Goal: Task Accomplishment & Management: Manage account settings

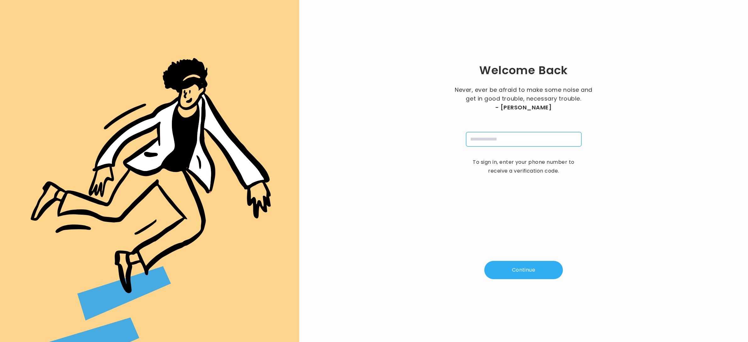
click at [490, 140] on input "tel" at bounding box center [523, 139] width 115 height 14
type input "**********"
click at [528, 271] on button "Continue" at bounding box center [523, 270] width 79 height 18
type input "*"
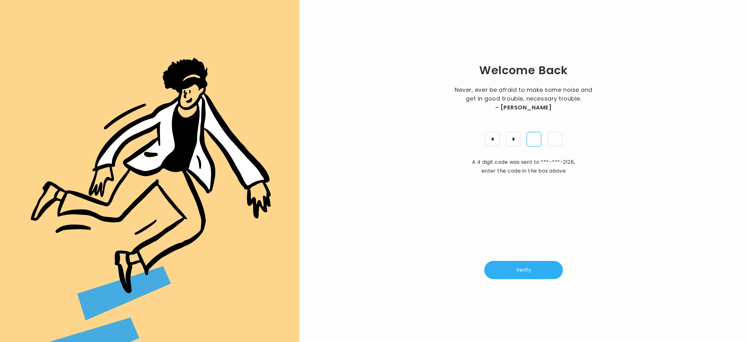
type input "*"
click at [539, 268] on button "Verify" at bounding box center [523, 270] width 79 height 18
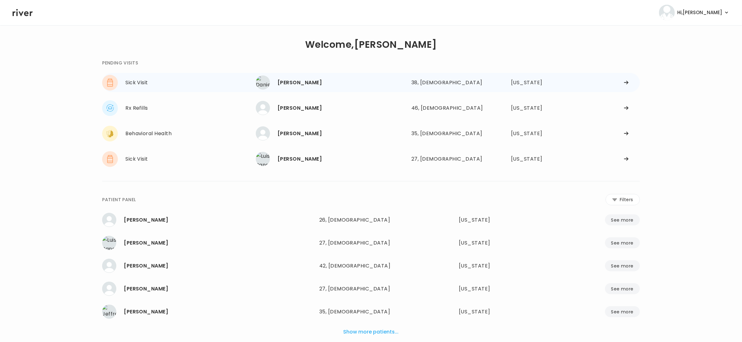
click at [317, 81] on div "[PERSON_NAME]" at bounding box center [342, 82] width 129 height 9
click at [421, 85] on div "38, Male" at bounding box center [448, 82] width 73 height 9
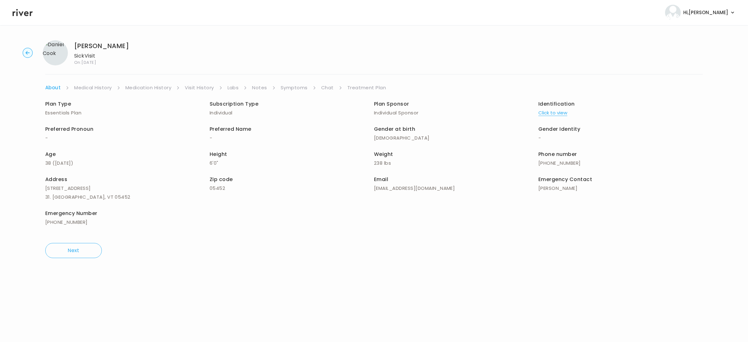
click at [294, 88] on link "Symptoms" at bounding box center [294, 87] width 27 height 9
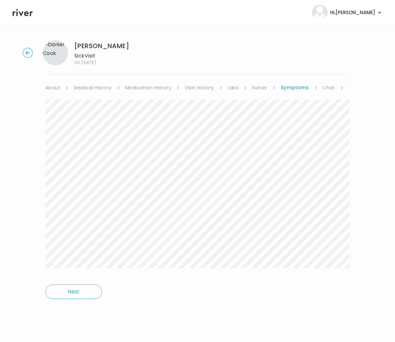
click at [322, 84] on div "Daniel Cook Sick Visit On: 30 Aug 2025 About Medical History Medication History…" at bounding box center [197, 174] width 395 height 278
click at [324, 86] on link "Chat" at bounding box center [328, 87] width 13 height 9
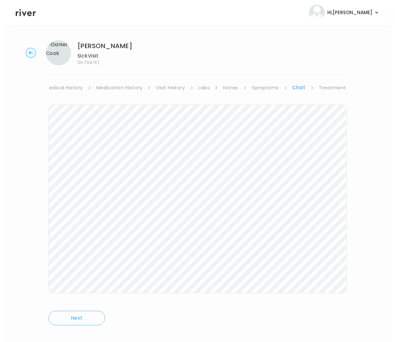
scroll to position [0, 41]
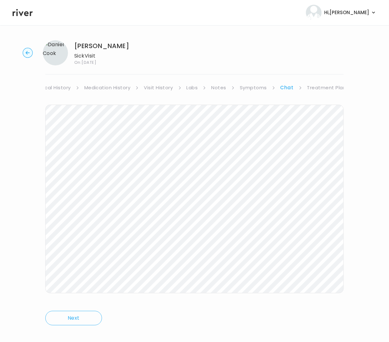
click at [341, 87] on link "Treatment Plan" at bounding box center [326, 87] width 39 height 9
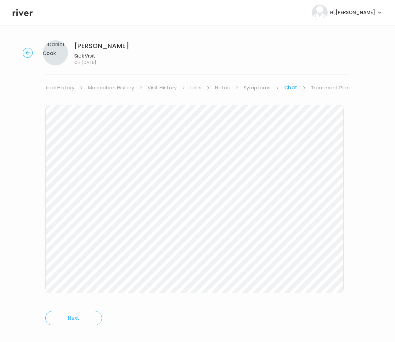
scroll to position [0, 35]
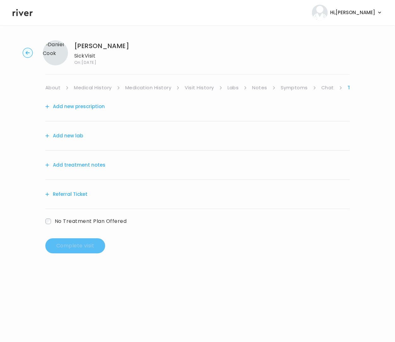
click at [95, 165] on button "Add treatment notes" at bounding box center [75, 165] width 60 height 9
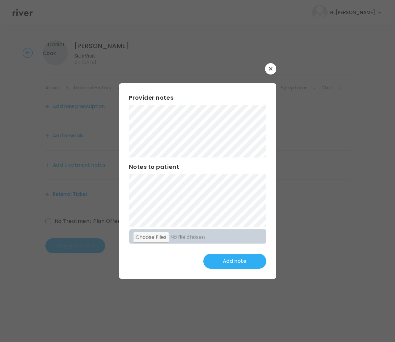
click at [122, 71] on div "Provider notes Notes to patient Click here to attach files Add note" at bounding box center [197, 170] width 157 height 215
click at [119, 85] on div "Provider notes Notes to patient Click here to attach files Add note" at bounding box center [197, 180] width 157 height 195
click at [230, 263] on button "Update note" at bounding box center [234, 261] width 63 height 15
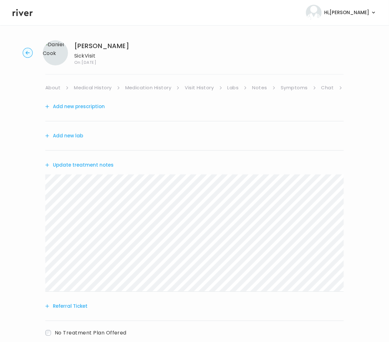
click at [100, 106] on button "Add new prescription" at bounding box center [74, 106] width 59 height 9
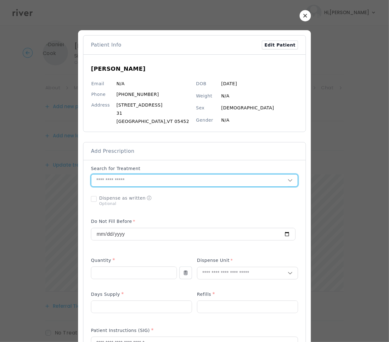
click at [157, 181] on input "text" at bounding box center [189, 180] width 196 height 12
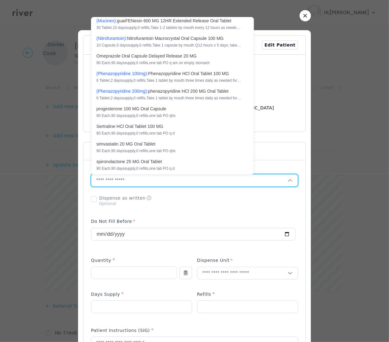
scroll to position [424, 0]
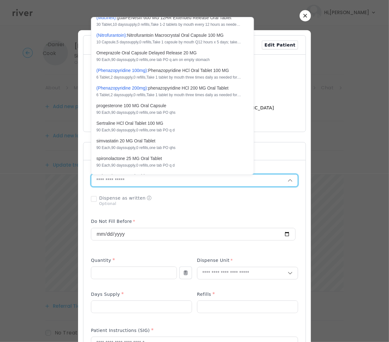
paste input "**********"
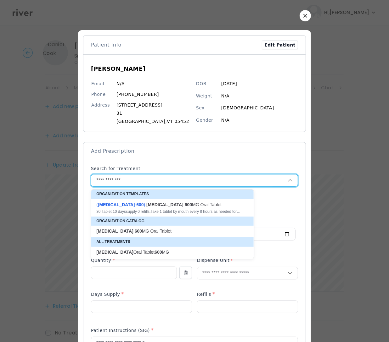
scroll to position [0, 0]
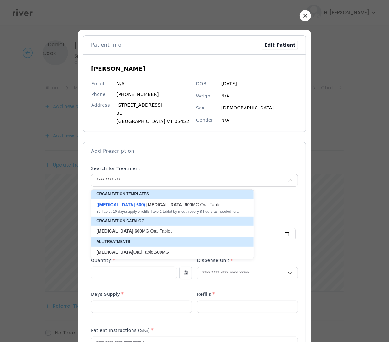
click at [152, 207] on div "( Ibuprofen - 600 ): ibuprofen 600 MG Oral Tablet" at bounding box center [168, 205] width 145 height 6
type input "**********"
type input "**"
type input "*"
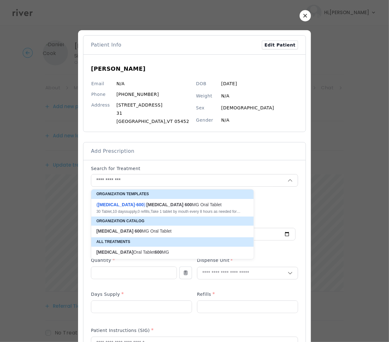
type textarea "**********"
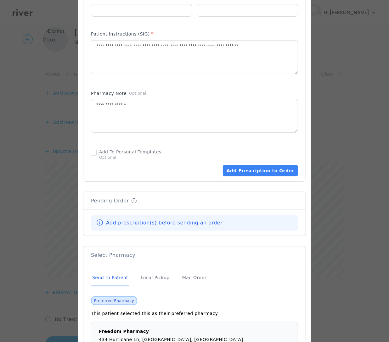
scroll to position [251, 0]
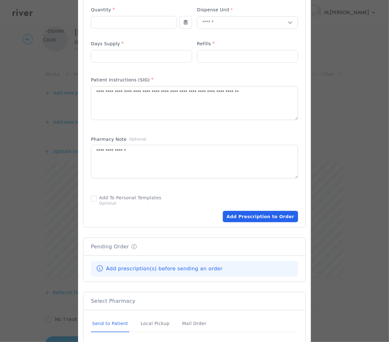
click at [256, 218] on button "Add Prescription to Order" at bounding box center [260, 216] width 75 height 11
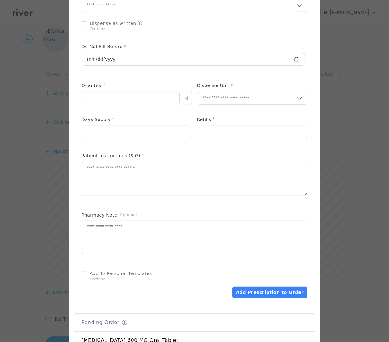
scroll to position [130, 0]
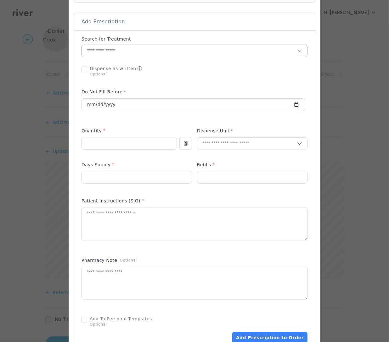
click at [107, 49] on input "text" at bounding box center [189, 51] width 215 height 12
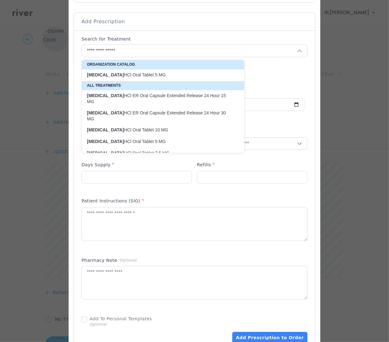
click at [153, 74] on p "Cyclobenzaprine HCl Oral Tablet 5 MG" at bounding box center [159, 75] width 145 height 6
type input "**********"
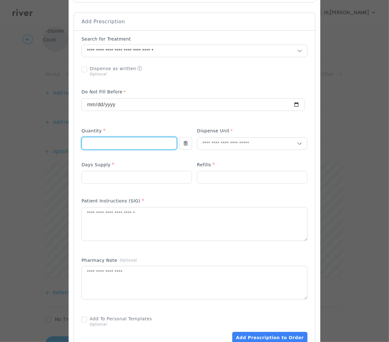
click at [126, 143] on input "number" at bounding box center [129, 143] width 95 height 12
type input "**"
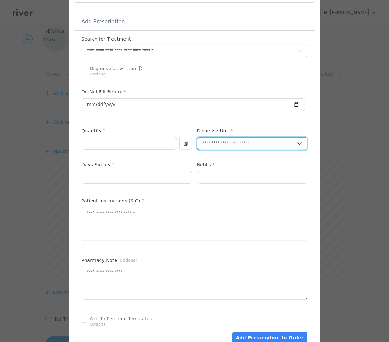
click at [246, 143] on input "text" at bounding box center [247, 144] width 100 height 12
drag, startPoint x: 229, startPoint y: 149, endPoint x: 228, endPoint y: 156, distance: 7.0
click at [0, 0] on sl-popup "Tablet" at bounding box center [0, 0] width 0 height 0
type input "**"
click at [228, 156] on p "Tablet" at bounding box center [252, 157] width 92 height 9
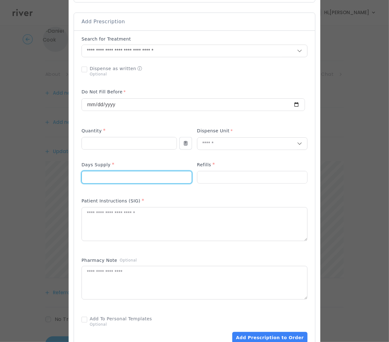
click at [143, 174] on input "number" at bounding box center [137, 177] width 110 height 12
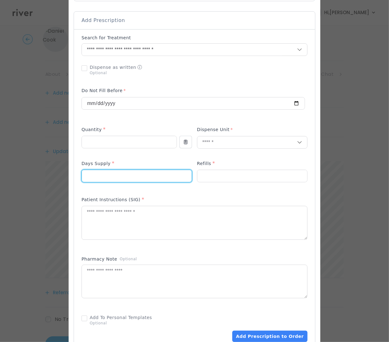
scroll to position [131, 0]
type input "*"
click at [218, 176] on input "number" at bounding box center [252, 176] width 110 height 12
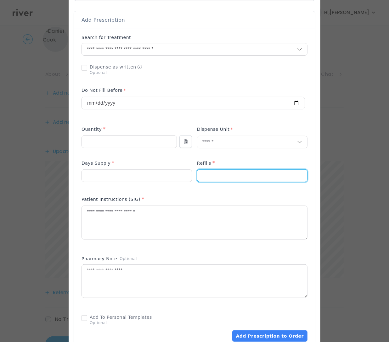
type input "*"
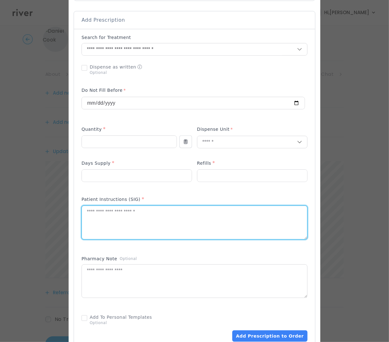
click at [122, 222] on textarea at bounding box center [194, 222] width 225 height 33
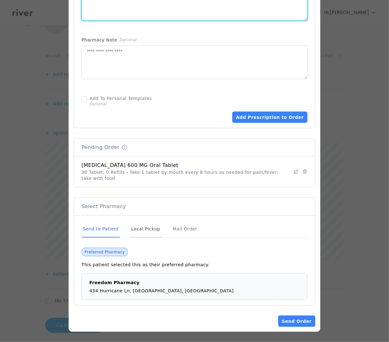
scroll to position [38, 0]
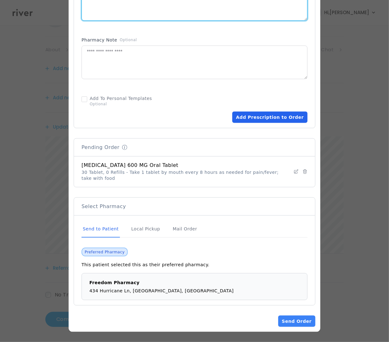
type textarea "**********"
click at [260, 120] on button "Add Prescription to Order" at bounding box center [269, 117] width 75 height 11
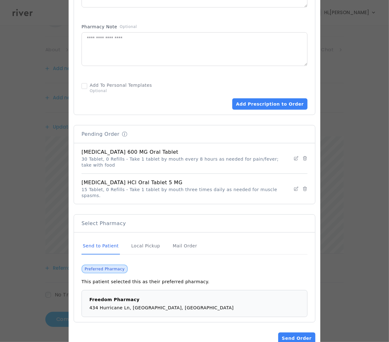
scroll to position [375, 0]
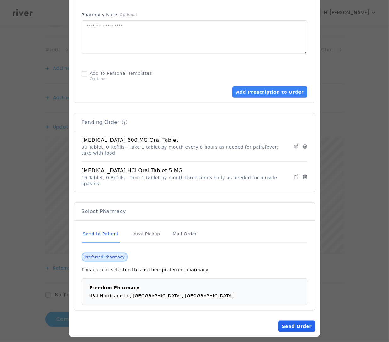
click at [304, 324] on button "Send Order" at bounding box center [296, 326] width 37 height 11
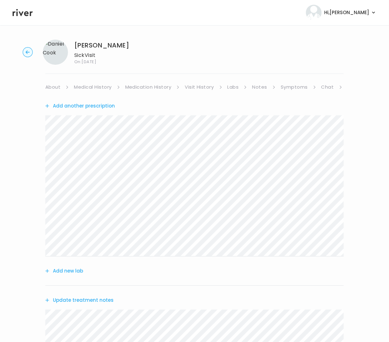
scroll to position [0, 0]
click at [57, 86] on link "About" at bounding box center [52, 87] width 15 height 9
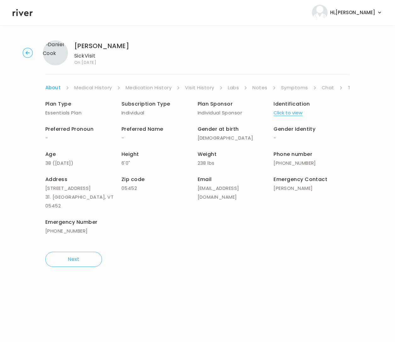
click at [348, 87] on link "Treatment Plan" at bounding box center [366, 87] width 39 height 9
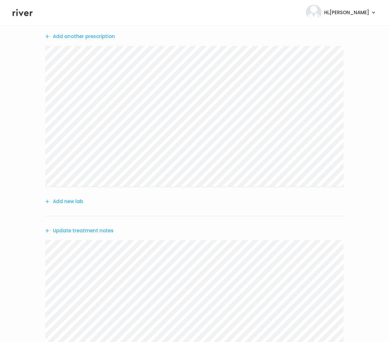
scroll to position [174, 0]
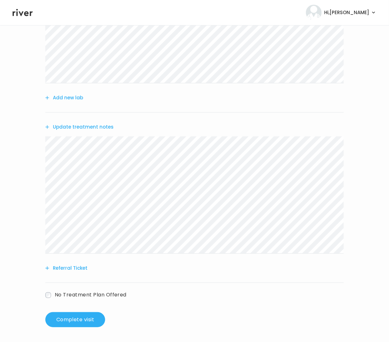
click at [66, 125] on button "Update treatment notes" at bounding box center [79, 127] width 68 height 9
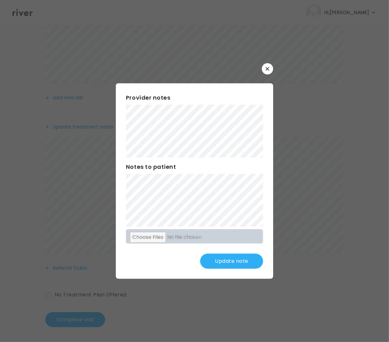
click at [231, 260] on button "Update note" at bounding box center [231, 261] width 63 height 15
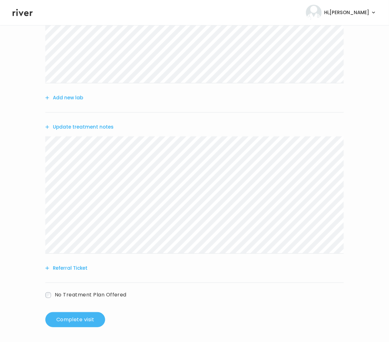
click at [75, 313] on button "Complete visit" at bounding box center [75, 319] width 60 height 15
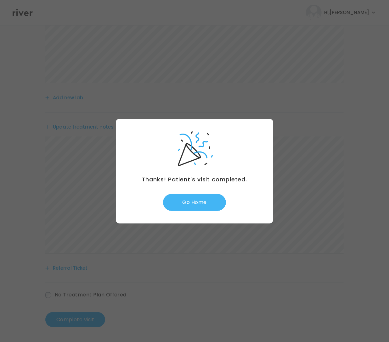
click at [196, 201] on button "Go Home" at bounding box center [194, 202] width 63 height 17
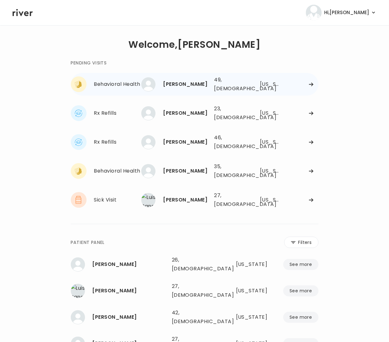
click at [307, 86] on div "[PERSON_NAME] 49, [DEMOGRAPHIC_DATA] See more 49, [DEMOGRAPHIC_DATA] [US_STATE]" at bounding box center [229, 84] width 177 height 20
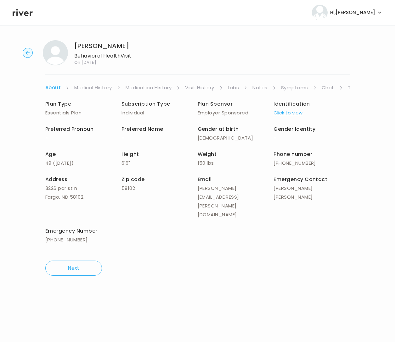
click at [296, 89] on link "Symptoms" at bounding box center [294, 87] width 27 height 9
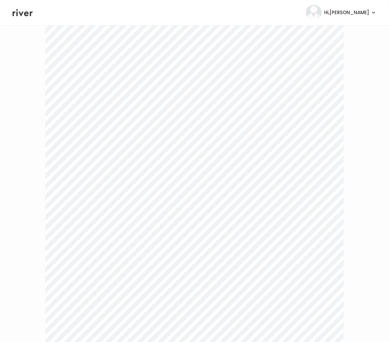
scroll to position [1149, 0]
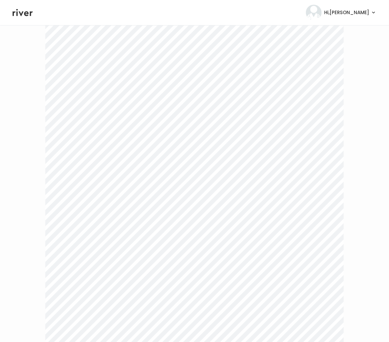
scroll to position [0, 0]
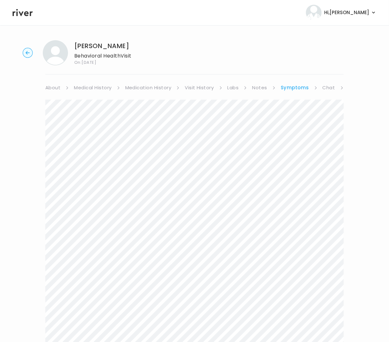
click at [324, 90] on link "Chat" at bounding box center [328, 87] width 13 height 9
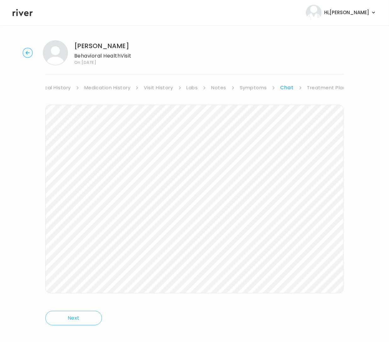
click at [318, 89] on link "Treatment Plan" at bounding box center [326, 87] width 39 height 9
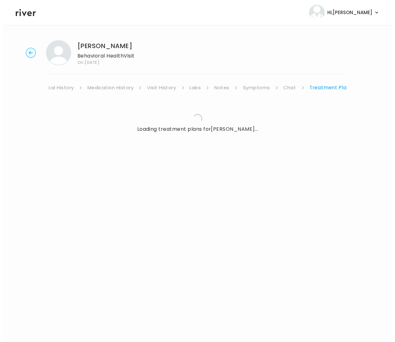
scroll to position [0, 35]
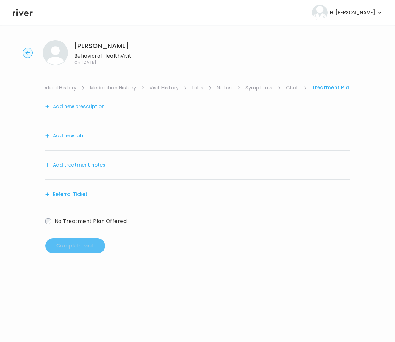
click at [77, 133] on button "Add new lab" at bounding box center [64, 135] width 38 height 9
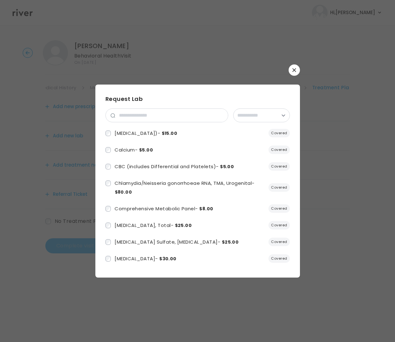
drag, startPoint x: 293, startPoint y: 69, endPoint x: 273, endPoint y: 67, distance: 19.9
click at [293, 69] on icon "button" at bounding box center [294, 70] width 4 height 4
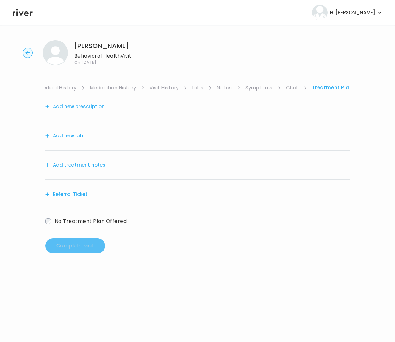
click at [90, 105] on button "Add new prescription" at bounding box center [74, 106] width 59 height 9
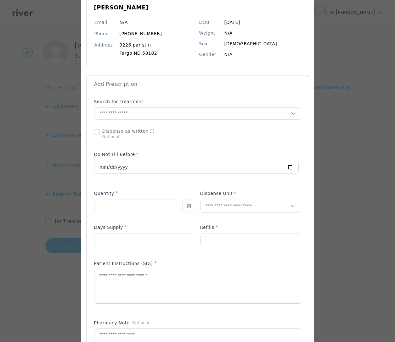
scroll to position [0, 0]
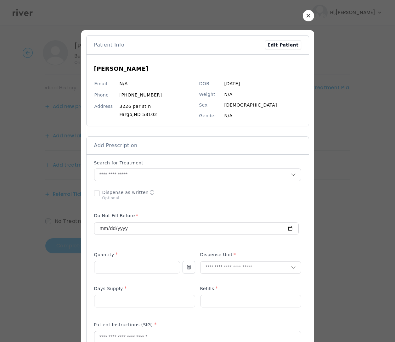
click at [306, 16] on icon "button" at bounding box center [308, 16] width 4 height 4
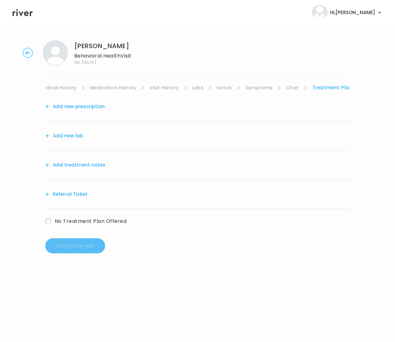
click at [327, 87] on link "Treatment Plan" at bounding box center [332, 87] width 41 height 9
click at [93, 164] on button "Add treatment notes" at bounding box center [75, 165] width 60 height 9
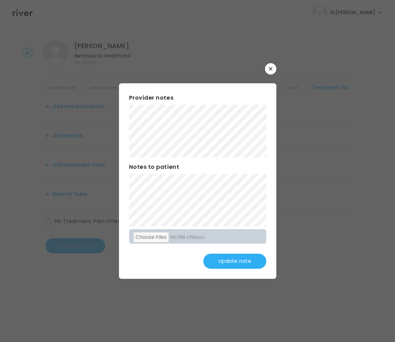
click at [220, 257] on button "Update note" at bounding box center [234, 261] width 63 height 15
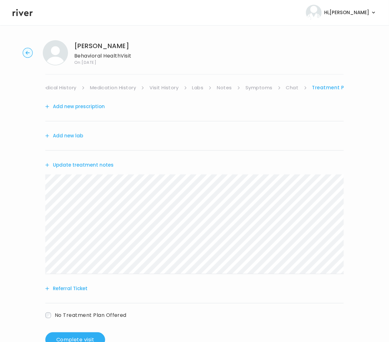
click at [64, 166] on button "Update treatment notes" at bounding box center [79, 165] width 68 height 9
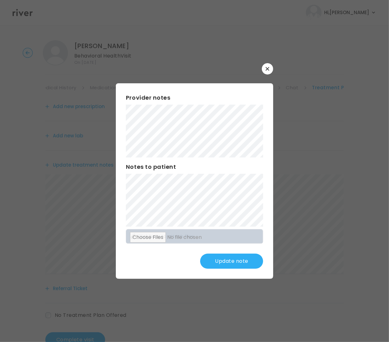
click at [263, 188] on div "Provider notes Notes to patient Click here to attach files Update note" at bounding box center [194, 180] width 157 height 195
click at [225, 280] on div "​ Provider notes Notes to patient Click here to attach files Update note" at bounding box center [194, 171] width 389 height 342
click at [233, 257] on button "Update note" at bounding box center [231, 261] width 63 height 15
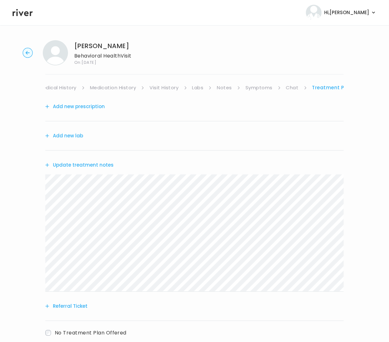
click at [73, 304] on button "Referral Ticket" at bounding box center [66, 306] width 42 height 9
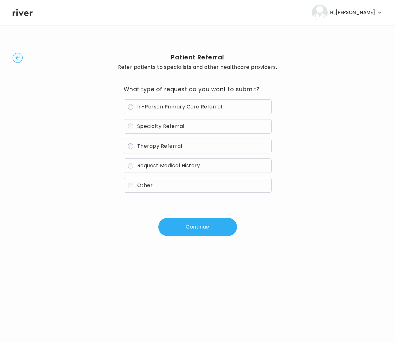
click at [153, 147] on span "Therapy Referral" at bounding box center [159, 145] width 45 height 7
click at [205, 230] on button "Continue" at bounding box center [197, 227] width 79 height 18
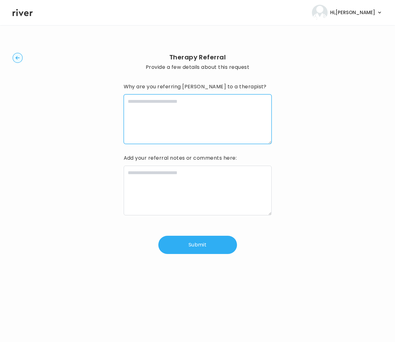
click at [200, 115] on textarea at bounding box center [198, 119] width 148 height 50
paste textarea "**********"
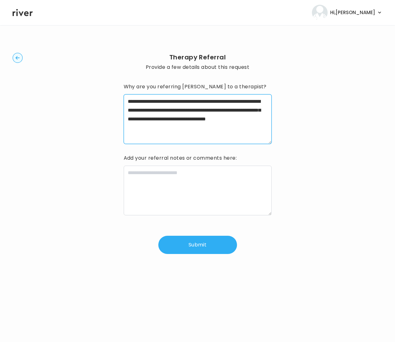
type textarea "**********"
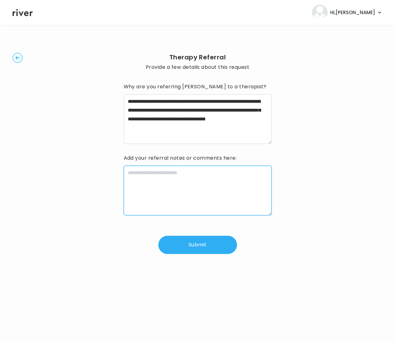
click at [229, 194] on textarea at bounding box center [198, 191] width 148 height 50
paste textarea "**********"
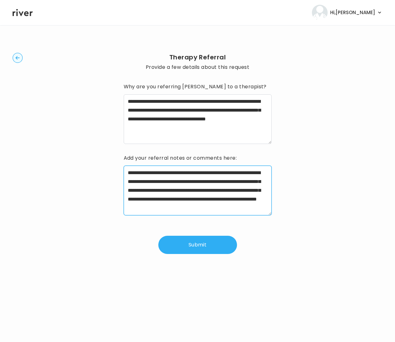
scroll to position [5, 0]
type textarea "**********"
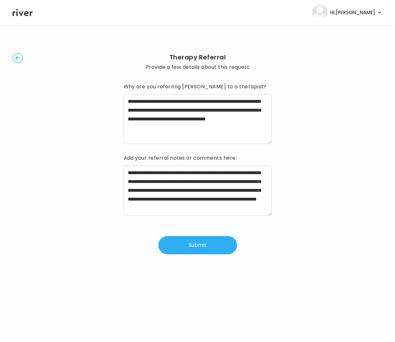
click at [216, 246] on button "Submit" at bounding box center [197, 245] width 79 height 18
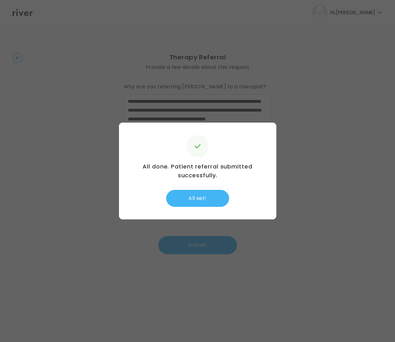
click at [201, 196] on button "All set!" at bounding box center [197, 198] width 63 height 17
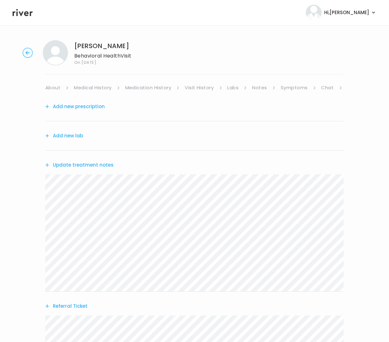
click at [77, 306] on button "Referral Ticket" at bounding box center [66, 306] width 42 height 9
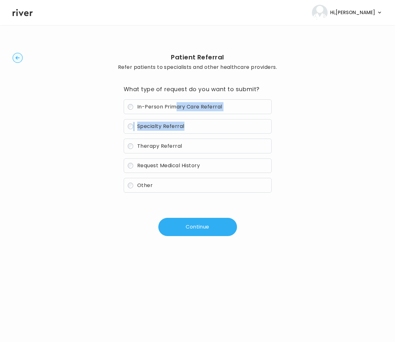
drag, startPoint x: 175, startPoint y: 111, endPoint x: 170, endPoint y: 131, distance: 21.2
click at [170, 131] on div "In-Person Primary Care Referral Specialty Referral Therapy Referral Request Med…" at bounding box center [198, 145] width 148 height 93
click at [167, 127] on span "Specialty Referral" at bounding box center [160, 126] width 47 height 7
click at [185, 223] on button "Continue" at bounding box center [197, 227] width 79 height 18
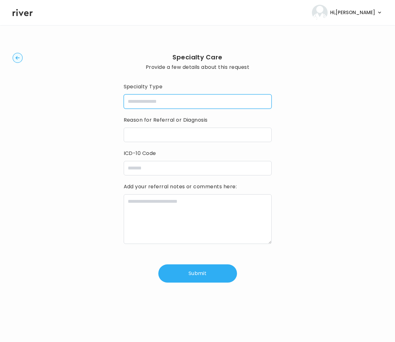
click at [189, 101] on input "specialtyType" at bounding box center [198, 101] width 148 height 14
type input "**********"
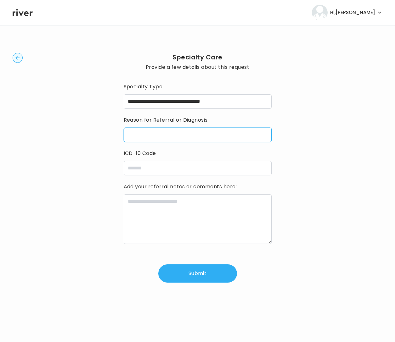
click at [175, 135] on input "reasonForReferral" at bounding box center [198, 135] width 148 height 14
paste input "*****"
paste input "******"
type input "**********"
click at [140, 214] on textarea at bounding box center [198, 219] width 148 height 50
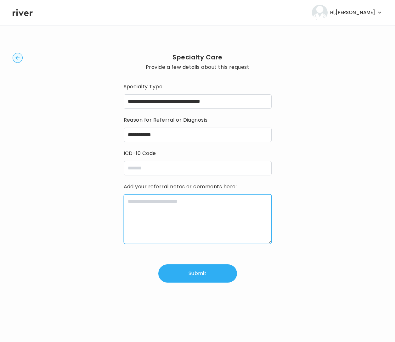
click at [140, 214] on textarea at bounding box center [198, 219] width 148 height 50
paste textarea "**********"
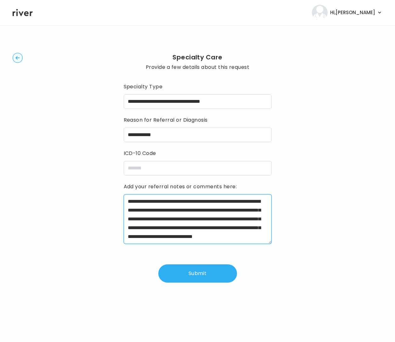
scroll to position [14, 0]
type textarea "**********"
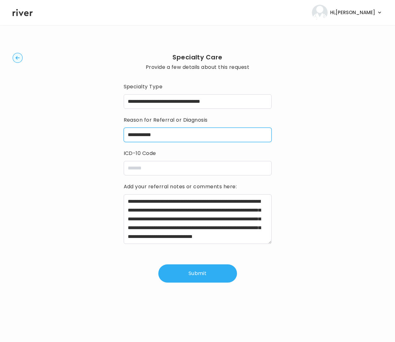
drag, startPoint x: 169, startPoint y: 136, endPoint x: 117, endPoint y: 136, distance: 52.2
click at [117, 136] on div "**********" at bounding box center [197, 167] width 369 height 265
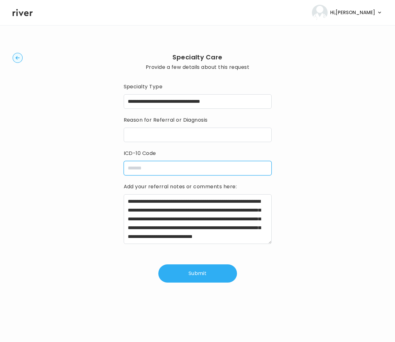
click at [141, 171] on input "icdCode" at bounding box center [198, 168] width 148 height 14
paste input "**********"
type input "**********"
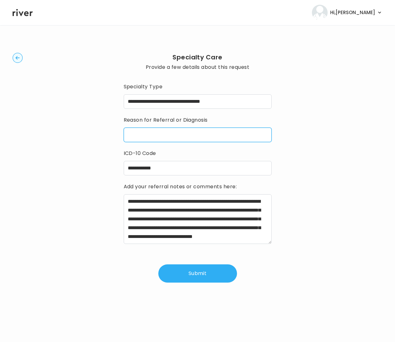
click at [159, 136] on input "reasonForReferral" at bounding box center [198, 135] width 148 height 14
paste input "**********"
type input "**********"
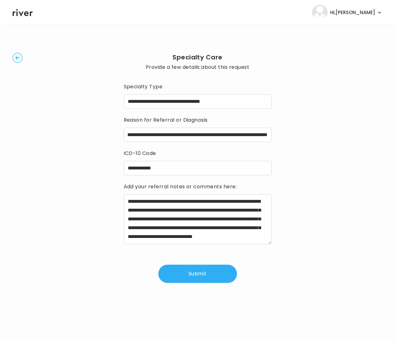
scroll to position [0, 0]
click at [195, 273] on button "Submit" at bounding box center [197, 274] width 79 height 18
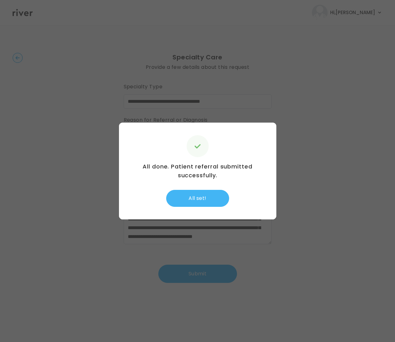
click at [213, 202] on button "All set!" at bounding box center [197, 198] width 63 height 17
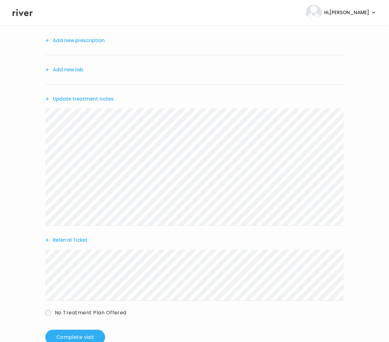
scroll to position [84, 0]
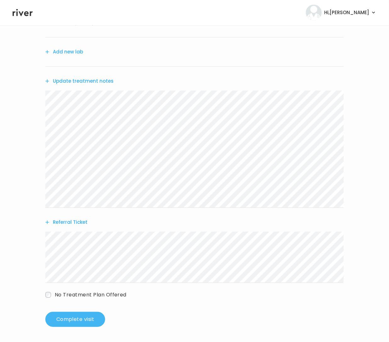
click at [65, 320] on button "Complete visit" at bounding box center [75, 319] width 60 height 15
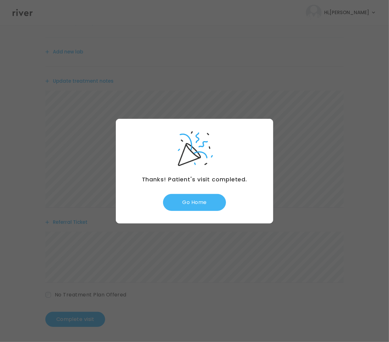
click at [197, 198] on button "Go Home" at bounding box center [194, 202] width 63 height 17
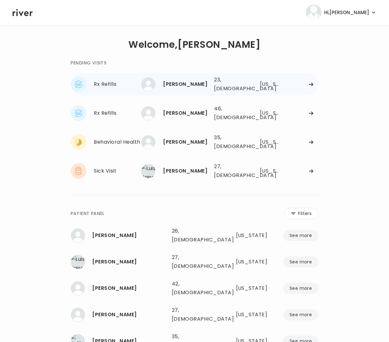
click at [309, 80] on div "CAIN BAILEY 23, Male See more 23, Male Texas" at bounding box center [229, 84] width 177 height 20
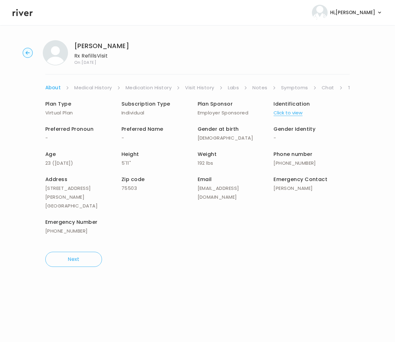
click at [297, 87] on link "Symptoms" at bounding box center [294, 87] width 27 height 9
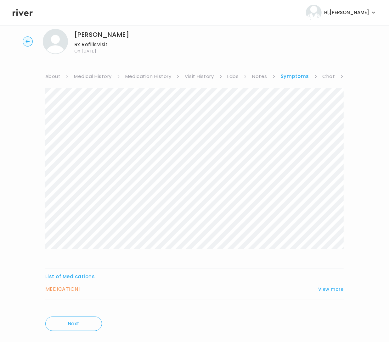
scroll to position [24, 0]
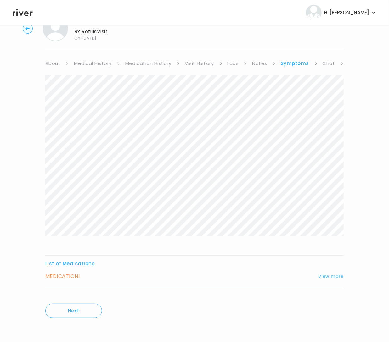
click at [336, 274] on button "View more" at bounding box center [330, 277] width 25 height 8
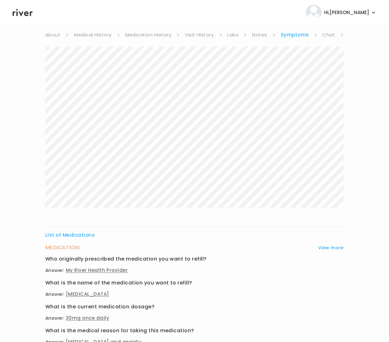
scroll to position [0, 0]
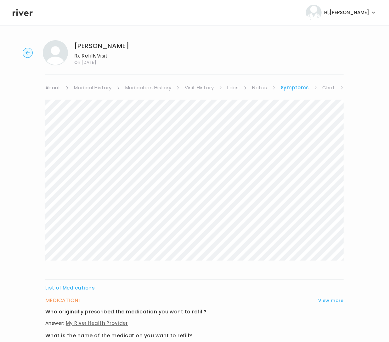
click at [195, 87] on link "Visit History" at bounding box center [199, 87] width 29 height 9
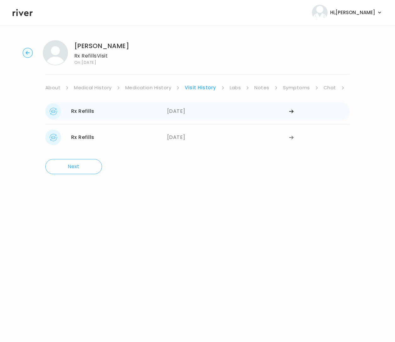
click at [92, 111] on div "Rx Refills" at bounding box center [82, 111] width 23 height 9
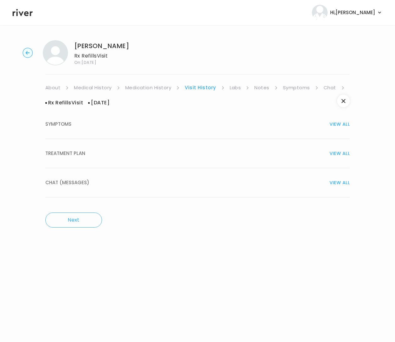
click at [66, 163] on button "TREATMENT PLAN VIEW ALL" at bounding box center [197, 153] width 304 height 29
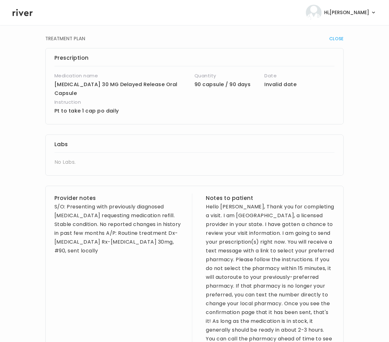
scroll to position [151, 0]
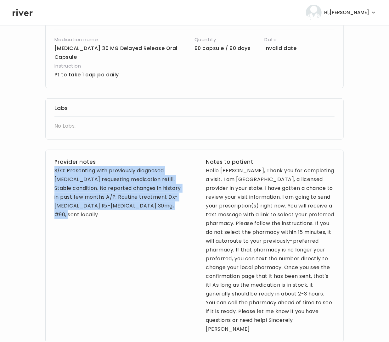
drag, startPoint x: 78, startPoint y: 211, endPoint x: 55, endPoint y: 161, distance: 55.2
click at [55, 161] on div "Provider notes S/O: Presenting with previously diagnosed Depression requesting …" at bounding box center [118, 246] width 129 height 176
copy div "S/O: Presenting with previously diagnosed Depression requesting medication refi…"
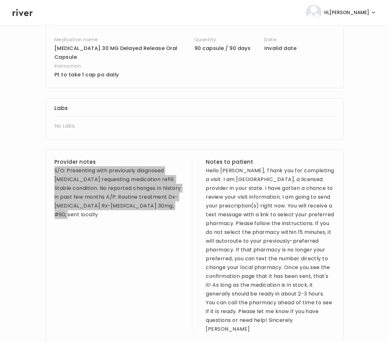
scroll to position [152, 0]
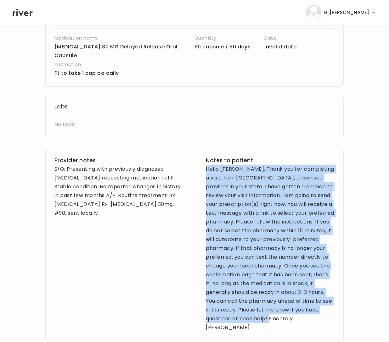
drag, startPoint x: 206, startPoint y: 162, endPoint x: 313, endPoint y: 309, distance: 182.3
click at [326, 312] on div "Hello Cain, Thank you for completing a visit. I am Brittney, a licensed provide…" at bounding box center [270, 248] width 129 height 167
copy div "Hello Cain, Thank you for completing a visit. I am Brittney, a licensed provide…"
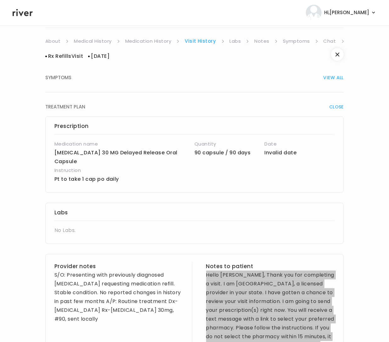
scroll to position [42, 0]
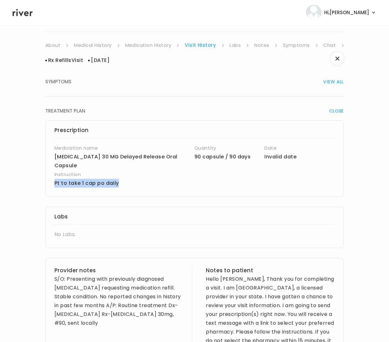
drag, startPoint x: 120, startPoint y: 174, endPoint x: 51, endPoint y: 173, distance: 68.5
click at [50, 173] on div "Prescription Medication name DULoxetine 30 MG Delayed Release Oral Capsule Quan…" at bounding box center [194, 158] width 298 height 76
copy p "Pt to take 1 cap po daily"
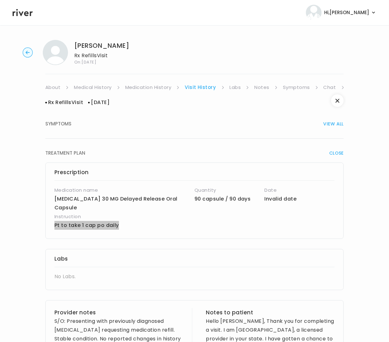
scroll to position [0, 0]
click at [293, 88] on link "Symptoms" at bounding box center [296, 87] width 27 height 9
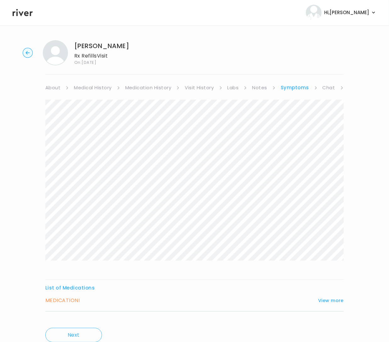
click at [27, 53] on icon "button" at bounding box center [28, 53] width 10 height 10
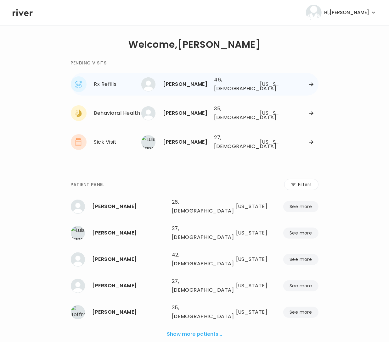
click at [269, 83] on div "[US_STATE]" at bounding box center [271, 84] width 22 height 9
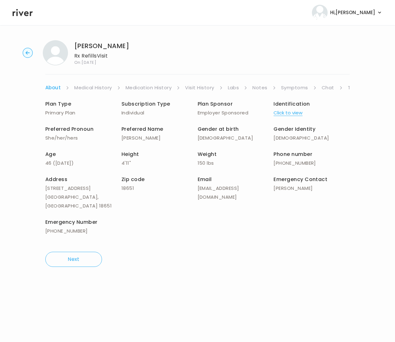
click at [348, 87] on link "Treatment Plan" at bounding box center [366, 87] width 39 height 9
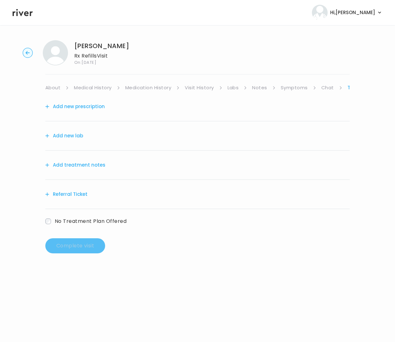
click at [65, 165] on button "Add treatment notes" at bounding box center [75, 165] width 60 height 9
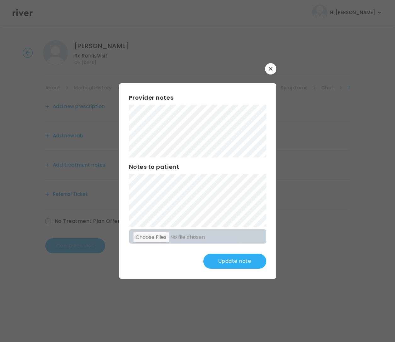
click at [246, 263] on button "Update note" at bounding box center [234, 261] width 63 height 15
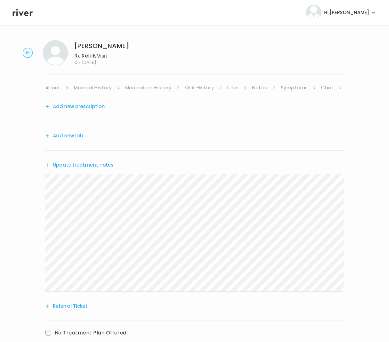
click at [98, 107] on button "Add new prescription" at bounding box center [74, 106] width 59 height 9
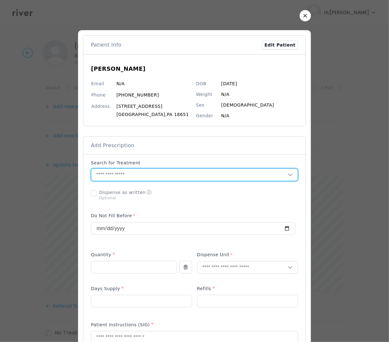
click at [116, 174] on input "text" at bounding box center [189, 175] width 196 height 12
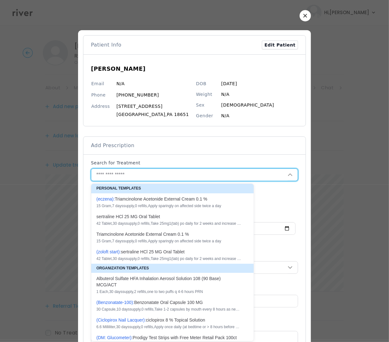
paste input "**********"
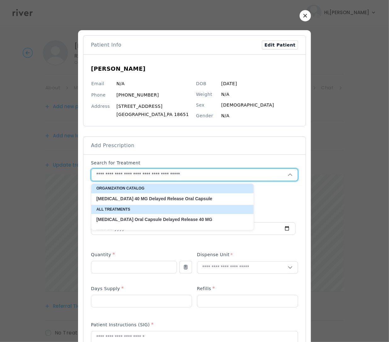
type input "**********"
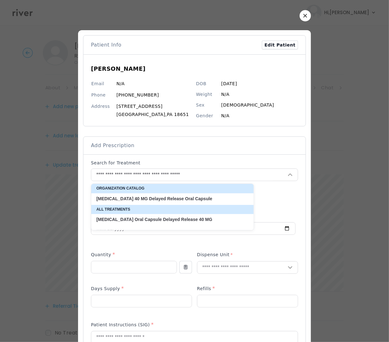
click at [150, 200] on strong "Delayed" at bounding box center [157, 198] width 17 height 5
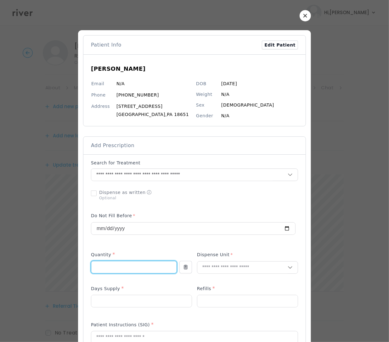
click at [113, 265] on input "number" at bounding box center [133, 267] width 85 height 12
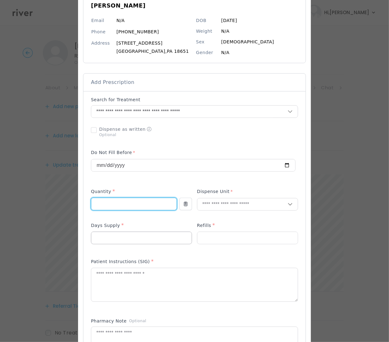
scroll to position [64, 0]
type input "**"
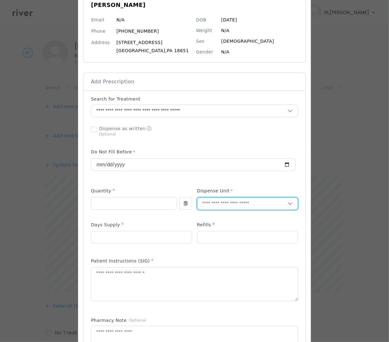
click at [224, 202] on input "text" at bounding box center [242, 204] width 90 height 12
type input "**"
click at [209, 242] on p "Capsule" at bounding box center [247, 241] width 83 height 9
click at [139, 239] on input "number" at bounding box center [141, 237] width 100 height 12
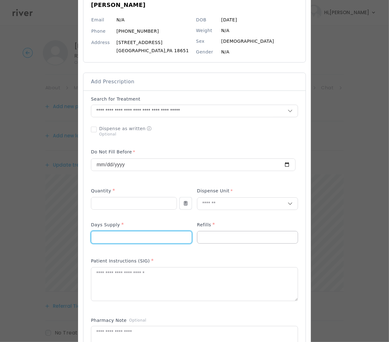
type input "**"
click at [216, 240] on input "number" at bounding box center [247, 237] width 100 height 12
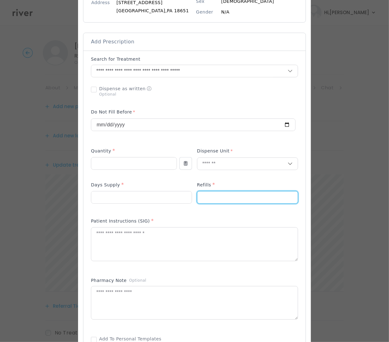
scroll to position [110, 0]
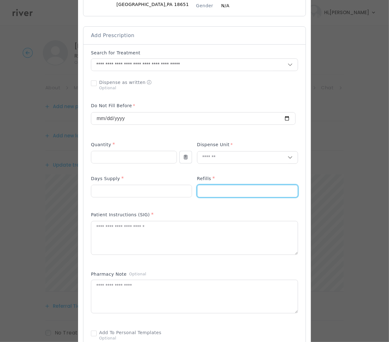
type input "*"
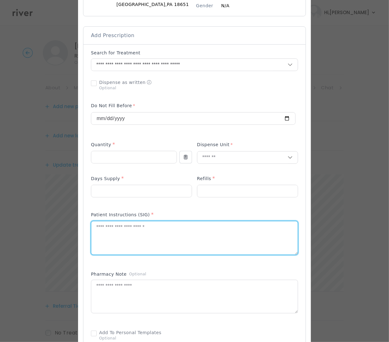
click at [164, 235] on textarea at bounding box center [194, 237] width 206 height 33
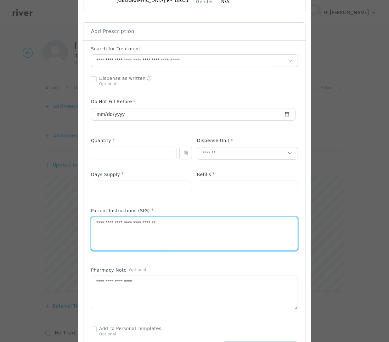
scroll to position [117, 0]
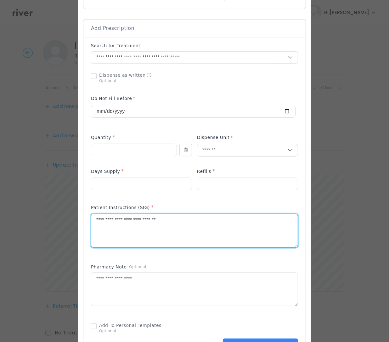
type textarea "**********"
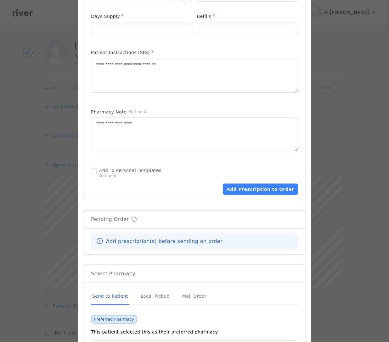
scroll to position [306, 0]
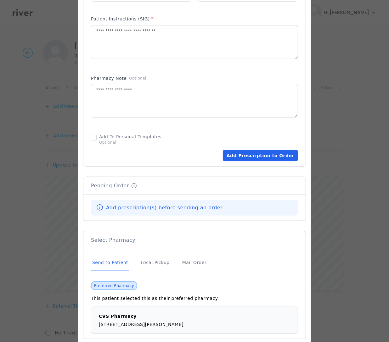
click at [263, 156] on button "Add Prescription to Order" at bounding box center [260, 155] width 75 height 11
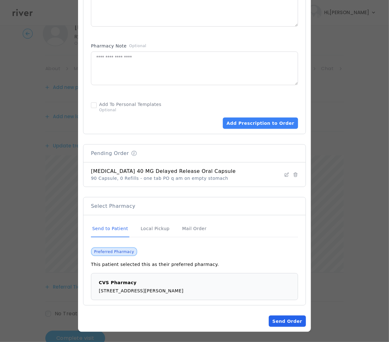
scroll to position [38, 0]
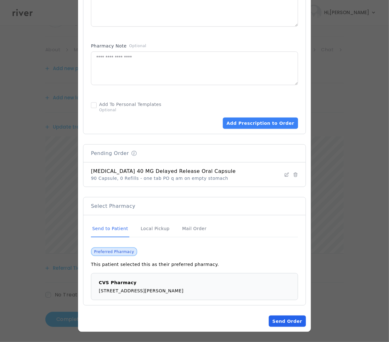
click at [286, 322] on button "Send Order" at bounding box center [286, 321] width 37 height 11
click at [287, 321] on button "Loading... Send Order" at bounding box center [283, 321] width 43 height 11
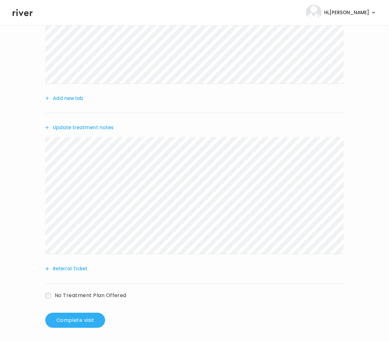
scroll to position [111, 0]
click at [81, 316] on button "Complete visit" at bounding box center [75, 319] width 60 height 15
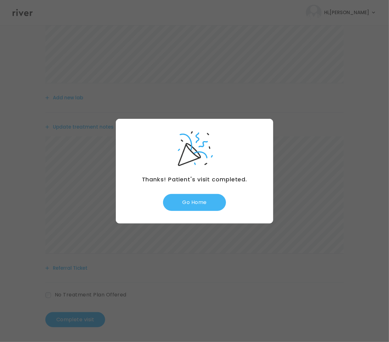
click at [205, 197] on button "Go Home" at bounding box center [194, 202] width 63 height 17
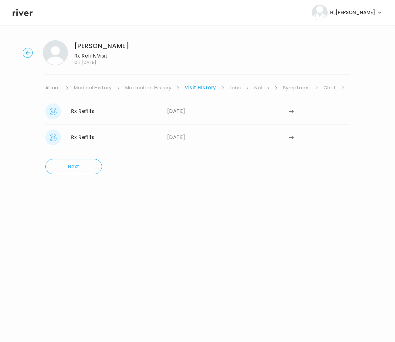
click at [350, 87] on div "[PERSON_NAME] Rx Refills Visit On: [DATE] About Medical History Medication Hist…" at bounding box center [197, 107] width 395 height 144
click at [349, 86] on link "Treatment Plan" at bounding box center [368, 87] width 39 height 9
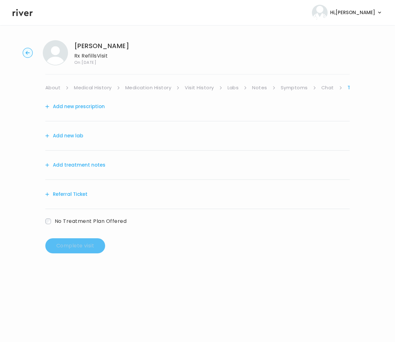
click at [83, 165] on button "Add treatment notes" at bounding box center [75, 165] width 60 height 9
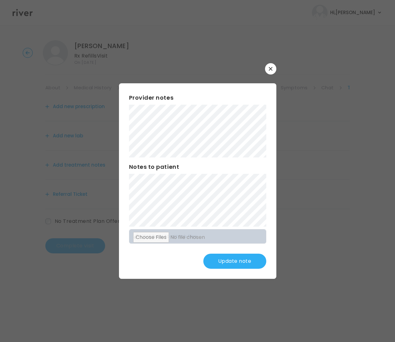
click at [232, 257] on button "Update note" at bounding box center [234, 261] width 63 height 15
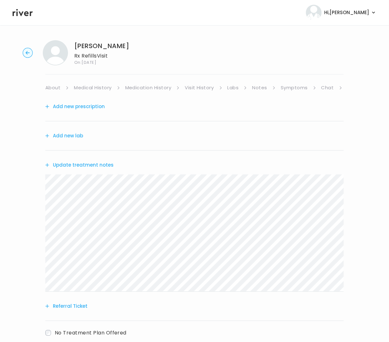
click at [63, 106] on button "Add new prescription" at bounding box center [74, 106] width 59 height 9
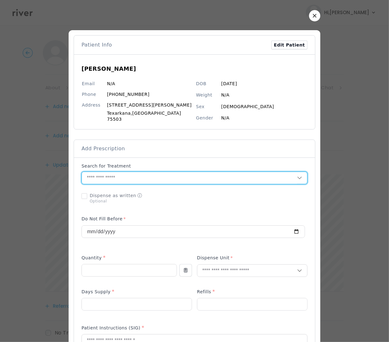
click at [115, 174] on input "text" at bounding box center [189, 178] width 215 height 12
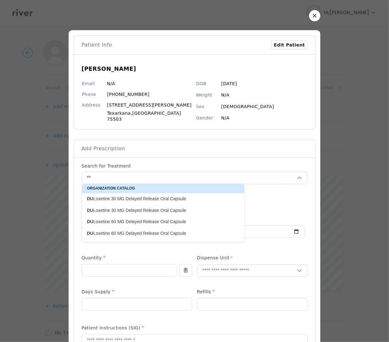
click at [159, 201] on p "DU Loxetine 30 MG Delayed Release Oral Capsule" at bounding box center [159, 199] width 145 height 6
type input "**********"
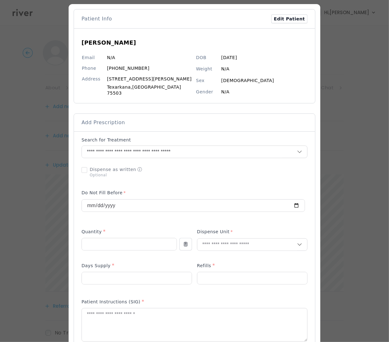
scroll to position [27, 0]
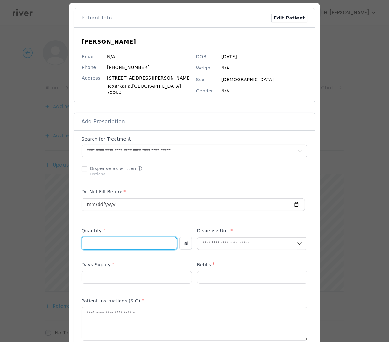
click at [109, 240] on input "number" at bounding box center [129, 243] width 95 height 12
type input "**"
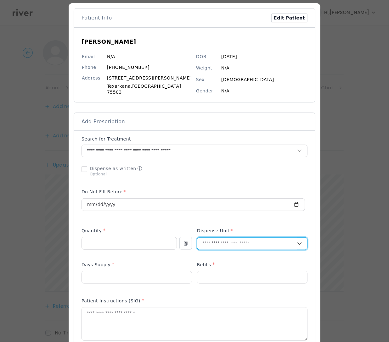
click at [215, 240] on input "text" at bounding box center [247, 244] width 100 height 12
type input "***"
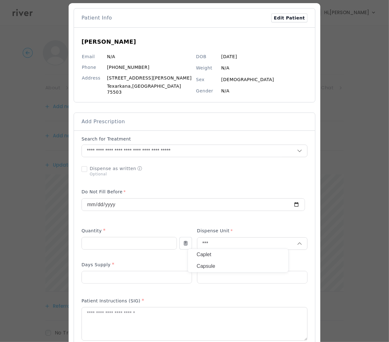
click at [219, 263] on p "Capsule" at bounding box center [237, 266] width 83 height 9
click at [121, 273] on input "number" at bounding box center [137, 277] width 110 height 12
type input "**"
click at [219, 272] on input "number" at bounding box center [252, 277] width 110 height 12
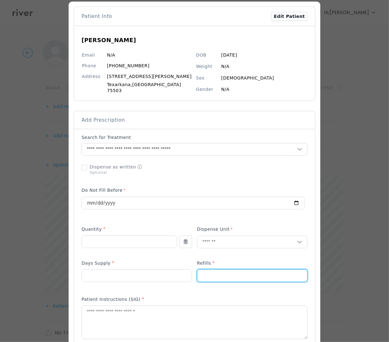
type input "*"
click at [125, 312] on textarea at bounding box center [194, 322] width 225 height 33
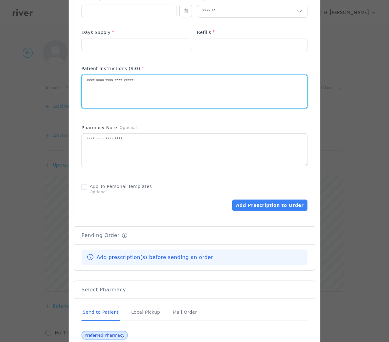
scroll to position [340, 0]
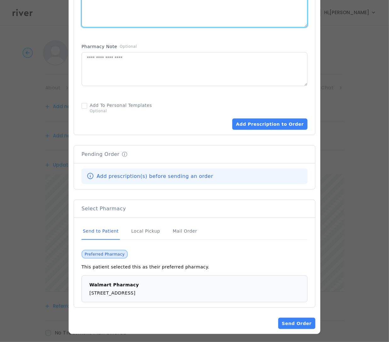
type textarea "**********"
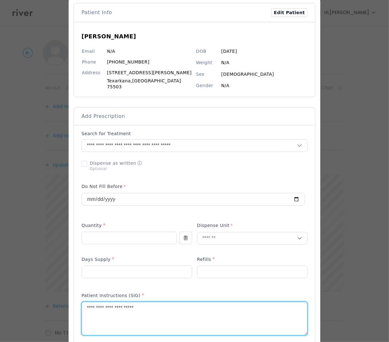
scroll to position [97, 0]
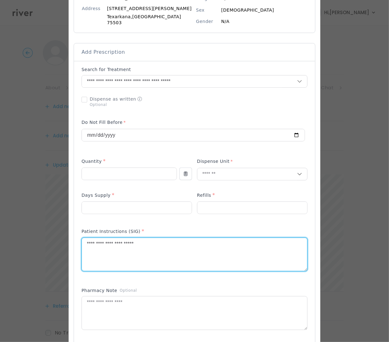
click at [158, 245] on textarea "**********" at bounding box center [194, 254] width 225 height 33
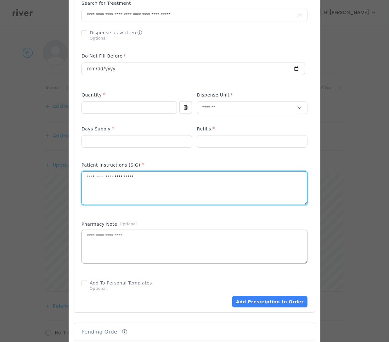
scroll to position [168, 0]
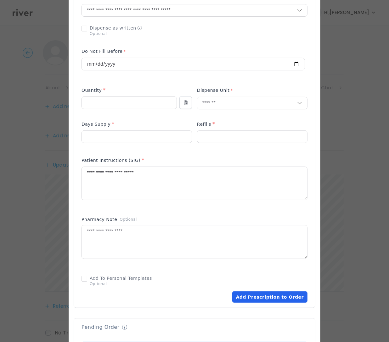
click at [255, 295] on button "Add Prescription to Order" at bounding box center [269, 296] width 75 height 11
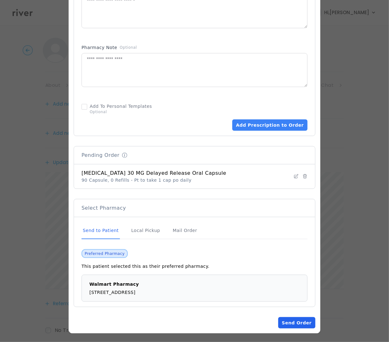
scroll to position [8, 0]
click at [285, 321] on button "Send Order" at bounding box center [296, 322] width 37 height 11
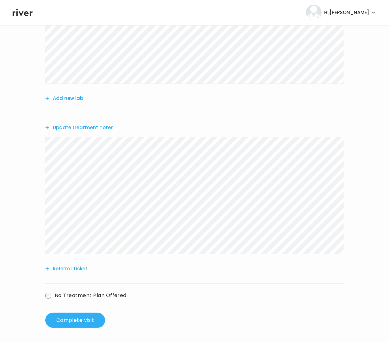
scroll to position [111, 0]
click at [90, 315] on button "Complete visit" at bounding box center [75, 319] width 60 height 15
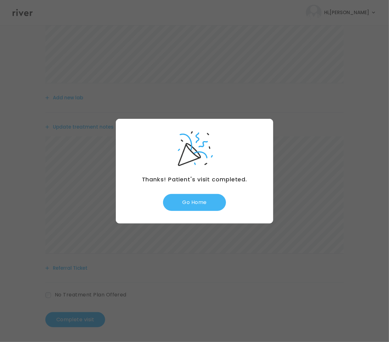
drag, startPoint x: 180, startPoint y: 202, endPoint x: 183, endPoint y: 199, distance: 3.3
click at [180, 202] on button "Go Home" at bounding box center [194, 202] width 63 height 17
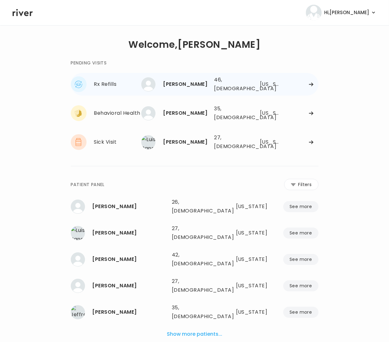
click at [304, 82] on div at bounding box center [302, 84] width 31 height 5
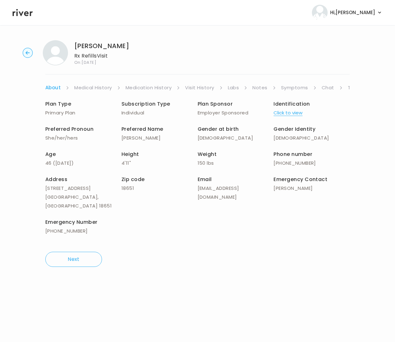
click at [292, 88] on link "Symptoms" at bounding box center [294, 87] width 27 height 9
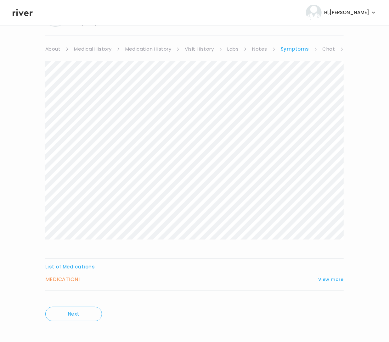
scroll to position [42, 0]
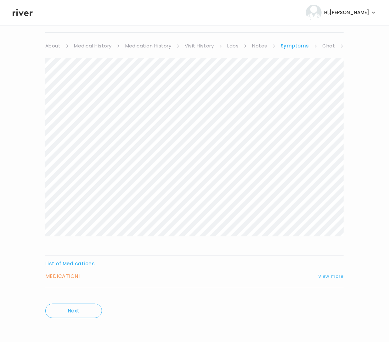
click at [329, 273] on button "View more" at bounding box center [330, 277] width 25 height 8
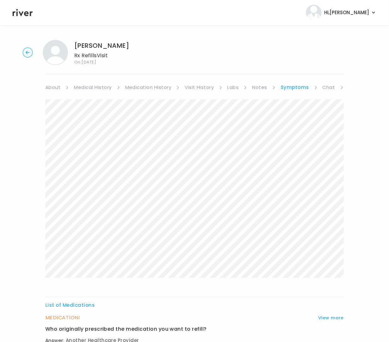
scroll to position [0, 0]
click at [146, 87] on link "Medication History" at bounding box center [148, 87] width 46 height 9
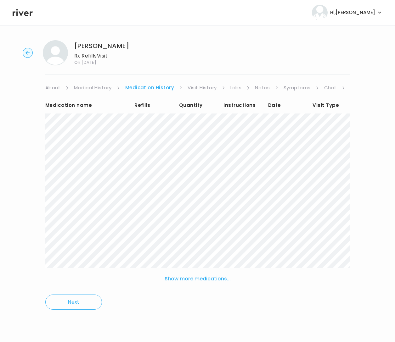
click at [206, 88] on link "Visit History" at bounding box center [201, 87] width 29 height 9
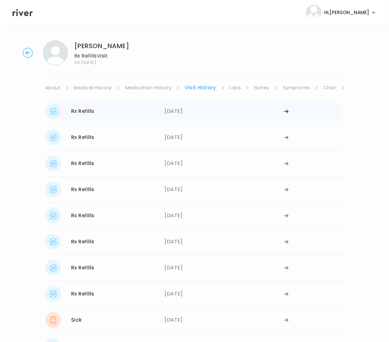
click at [174, 111] on div "[DATE]" at bounding box center [223, 111] width 119 height 16
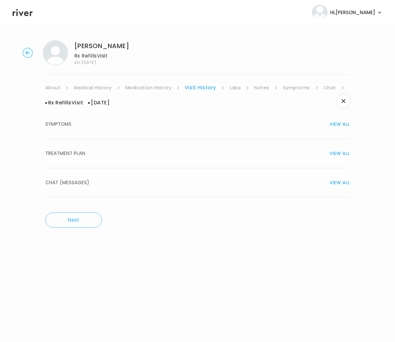
click at [71, 152] on span "TREATMENT PLAN" at bounding box center [65, 153] width 40 height 9
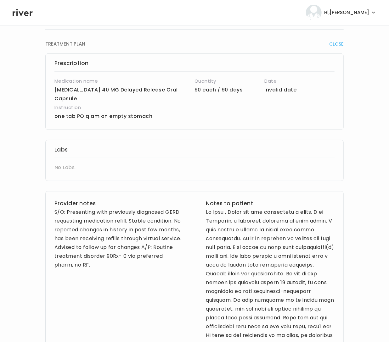
scroll to position [110, 0]
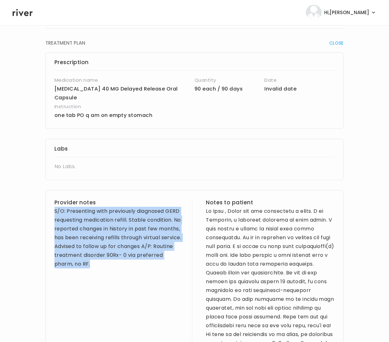
drag, startPoint x: 116, startPoint y: 261, endPoint x: 53, endPoint y: 206, distance: 83.8
click at [53, 206] on div "Provider notes S/O: Presenting with previously diagnosed GERD requesting medica…" at bounding box center [194, 317] width 298 height 255
copy div "S/O: Presenting with previously diagnosed GERD requesting medication refill. St…"
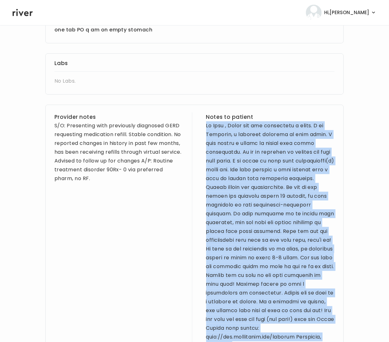
scroll to position [254, 0]
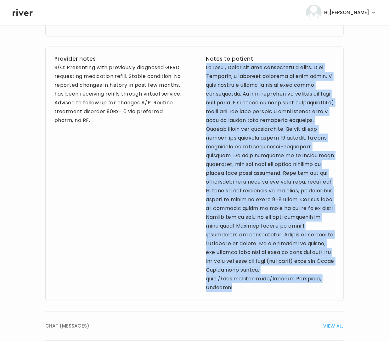
drag, startPoint x: 203, startPoint y: 202, endPoint x: 274, endPoint y: 284, distance: 109.0
click at [274, 284] on div "Provider notes S/O: Presenting with previously diagnosed GERD requesting medica…" at bounding box center [194, 174] width 298 height 255
copy div "Hi [PERSON_NAME] , Thank you for completing a visit. I am [GEOGRAPHIC_DATA], a …"
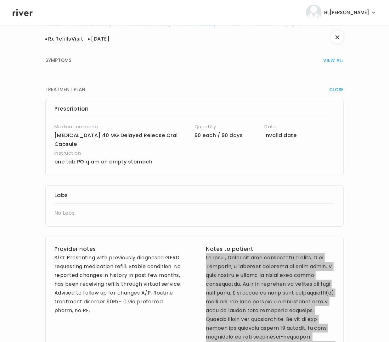
scroll to position [0, 0]
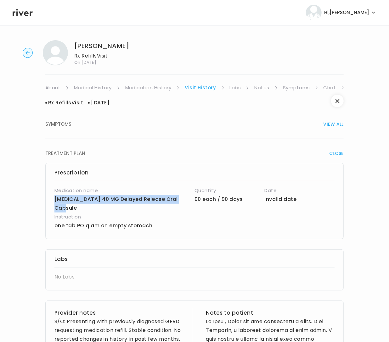
drag, startPoint x: 53, startPoint y: 200, endPoint x: 190, endPoint y: 202, distance: 136.5
click at [190, 202] on div "Prescription Medication name [MEDICAL_DATA] 40 MG Delayed Release Oral Capsule …" at bounding box center [194, 201] width 298 height 76
copy p "[MEDICAL_DATA] 40 MG Delayed Release Oral Capsule"
drag, startPoint x: 151, startPoint y: 214, endPoint x: 154, endPoint y: 217, distance: 3.8
click at [151, 221] on p "one tab PO q am on empty stomach" at bounding box center [170, 225] width 233 height 9
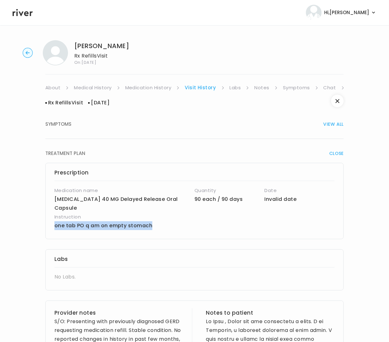
drag, startPoint x: 152, startPoint y: 216, endPoint x: 54, endPoint y: 219, distance: 98.4
click at [54, 221] on p "one tab PO q am on empty stomach" at bounding box center [170, 225] width 233 height 9
copy p "one tab PO q am on empty stomach"
click at [291, 88] on link "Symptoms" at bounding box center [296, 87] width 27 height 9
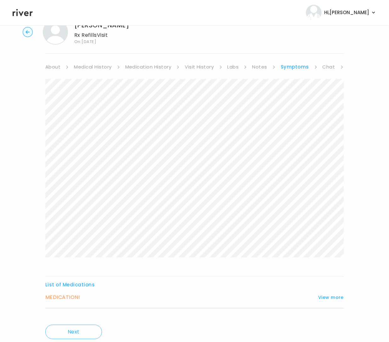
scroll to position [42, 0]
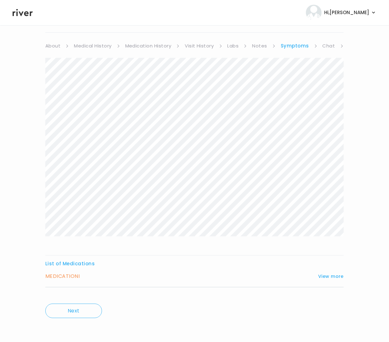
click at [55, 278] on h3 "MEDICATION I" at bounding box center [62, 276] width 34 height 9
click at [329, 275] on button "View more" at bounding box center [330, 277] width 25 height 8
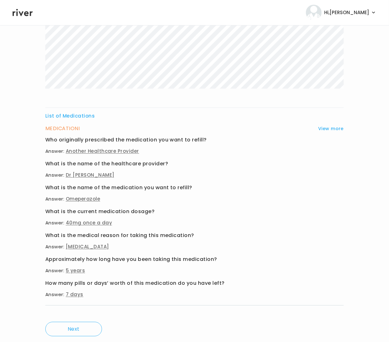
scroll to position [208, 0]
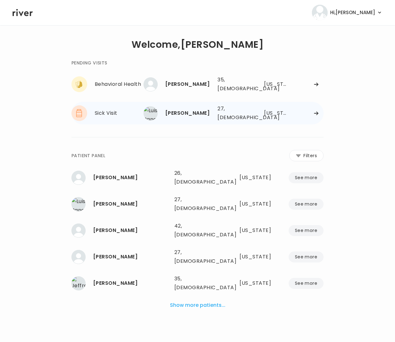
click at [283, 109] on div "Arizona" at bounding box center [275, 113] width 22 height 9
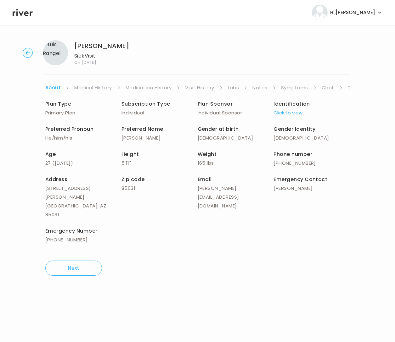
click at [299, 84] on link "Symptoms" at bounding box center [294, 87] width 27 height 9
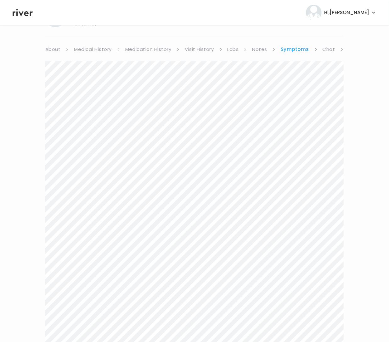
scroll to position [112, 0]
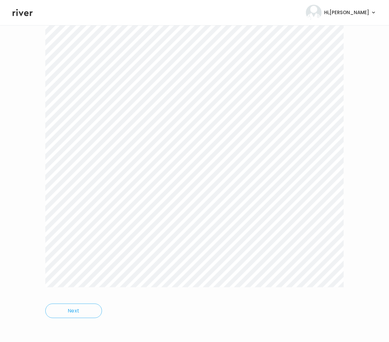
click at [301, 296] on div at bounding box center [194, 142] width 298 height 308
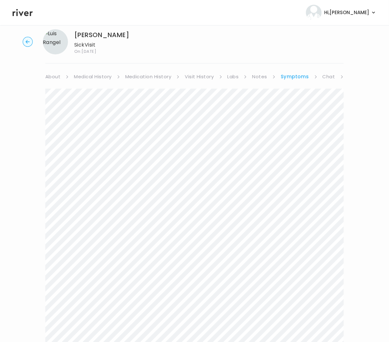
scroll to position [0, 0]
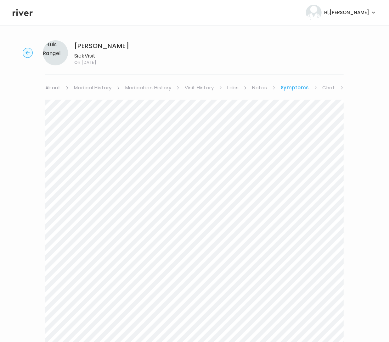
click at [327, 87] on link "Chat" at bounding box center [328, 87] width 13 height 9
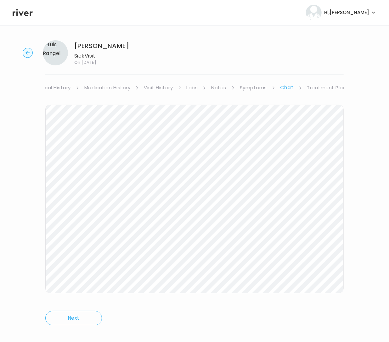
click at [323, 87] on link "Treatment Plan" at bounding box center [326, 87] width 39 height 9
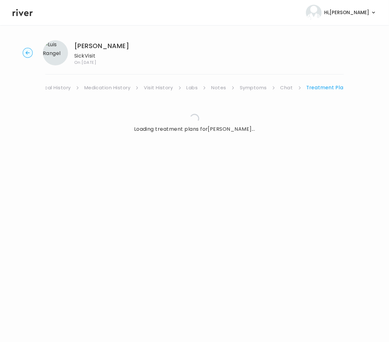
scroll to position [0, 35]
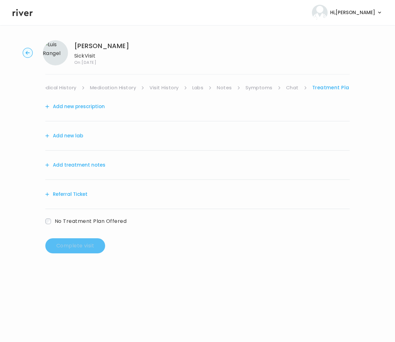
click at [77, 164] on button "Add treatment notes" at bounding box center [75, 165] width 60 height 9
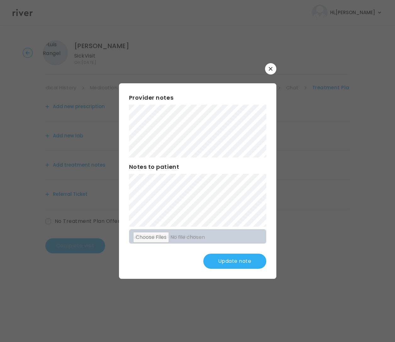
click at [238, 258] on button "Update note" at bounding box center [234, 261] width 63 height 15
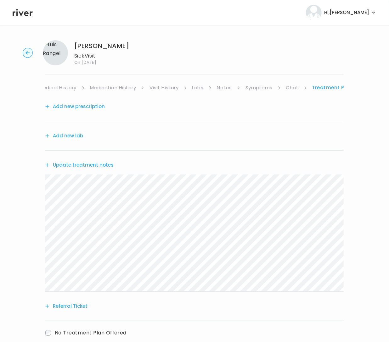
click at [96, 165] on button "Update treatment notes" at bounding box center [79, 165] width 68 height 9
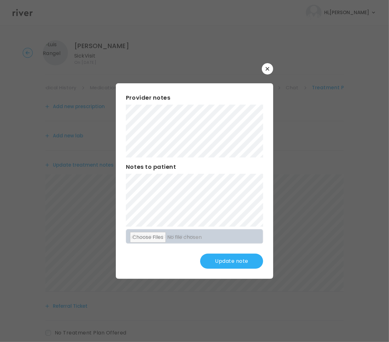
click at [216, 246] on div "Provider notes Notes to patient Click here to attach files Update note" at bounding box center [194, 180] width 157 height 195
click at [238, 259] on button "Update note" at bounding box center [231, 261] width 63 height 15
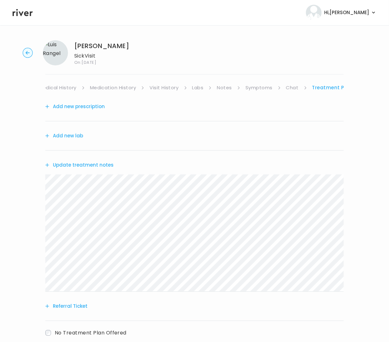
click at [75, 137] on button "Add new lab" at bounding box center [64, 135] width 38 height 9
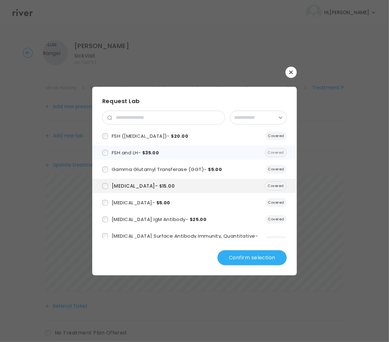
scroll to position [167, 0]
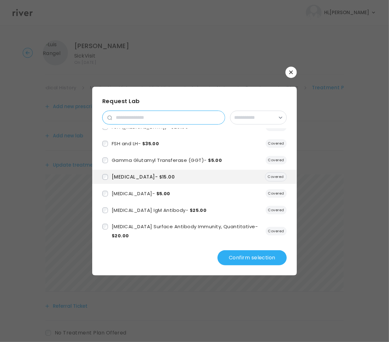
click at [135, 119] on input "search" at bounding box center [168, 117] width 113 height 13
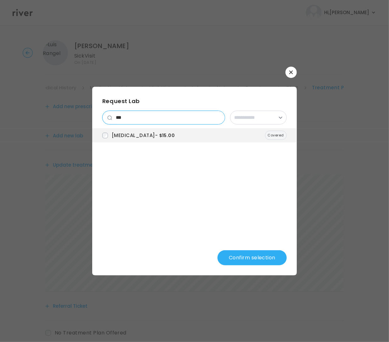
type input "***"
click at [246, 259] on button "Confirm selection" at bounding box center [251, 257] width 69 height 15
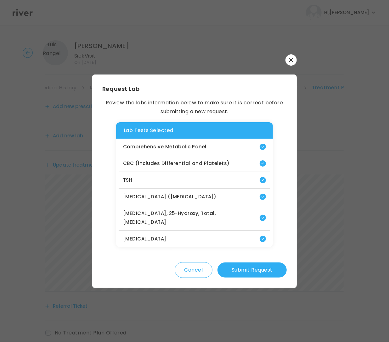
click at [263, 263] on button "Submit Request" at bounding box center [251, 270] width 69 height 15
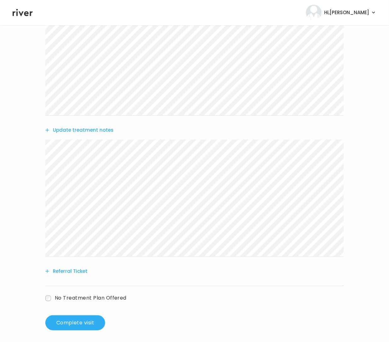
scroll to position [181, 0]
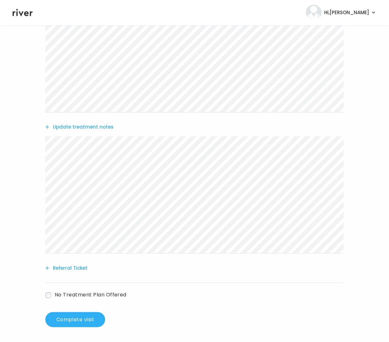
click at [219, 244] on div "Add new prescription Update lab tests Update treatment notes Referral Ticket No…" at bounding box center [194, 119] width 298 height 417
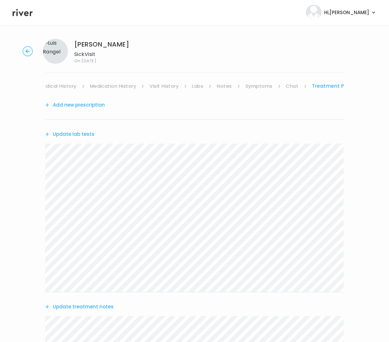
scroll to position [0, 0]
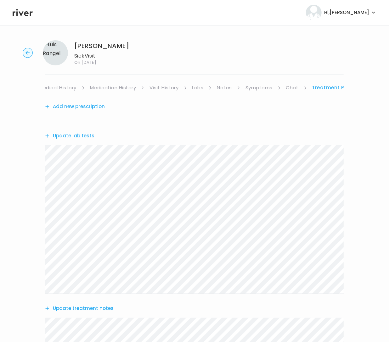
click at [65, 86] on link "Medical History" at bounding box center [57, 87] width 37 height 9
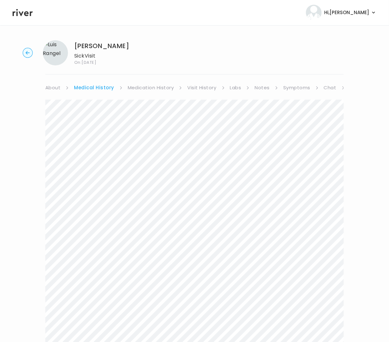
click at [59, 88] on link "About" at bounding box center [52, 87] width 15 height 9
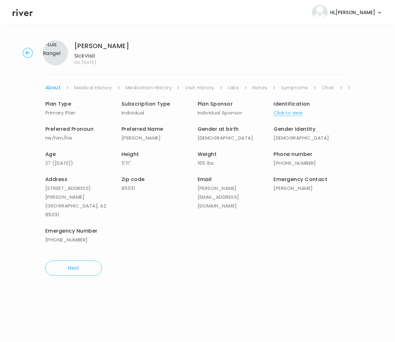
click at [328, 88] on link "Chat" at bounding box center [327, 87] width 13 height 9
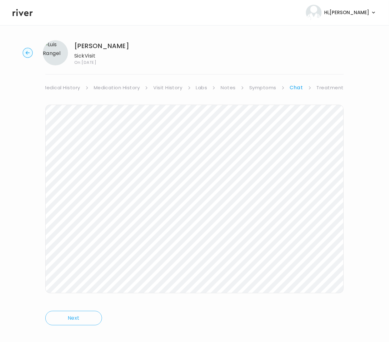
scroll to position [0, 41]
click at [328, 88] on link "Treatment Plan" at bounding box center [326, 87] width 39 height 9
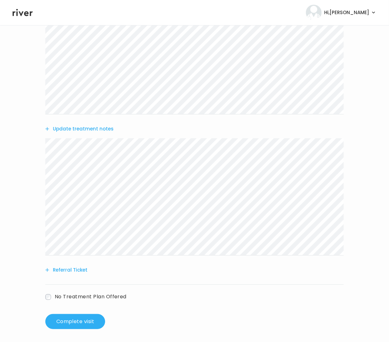
scroll to position [181, 0]
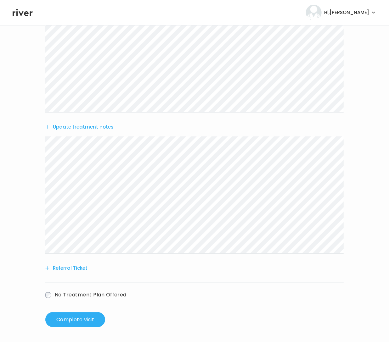
click at [63, 126] on button "Update treatment notes" at bounding box center [79, 127] width 68 height 9
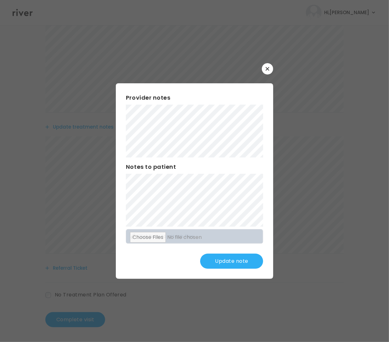
click at [215, 257] on button "Update note" at bounding box center [231, 261] width 63 height 15
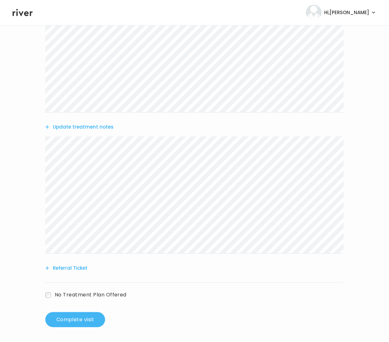
click at [78, 319] on button "Complete visit" at bounding box center [75, 319] width 60 height 15
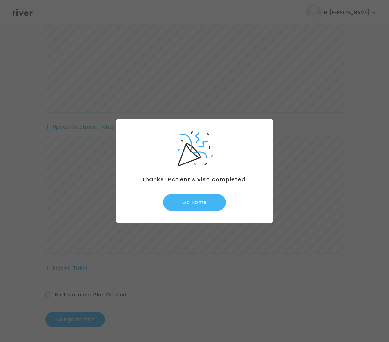
click at [190, 196] on button "Go Home" at bounding box center [194, 202] width 63 height 17
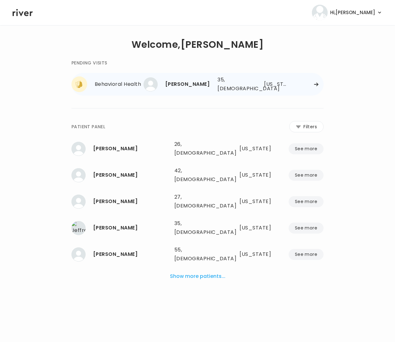
click at [311, 82] on div at bounding box center [307, 84] width 32 height 5
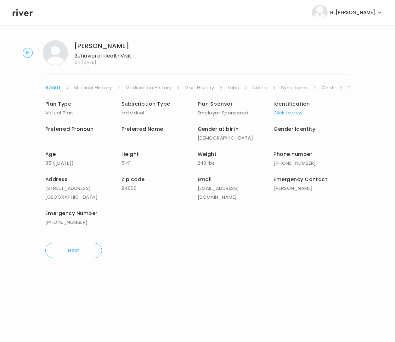
click at [297, 86] on link "Symptoms" at bounding box center [294, 87] width 27 height 9
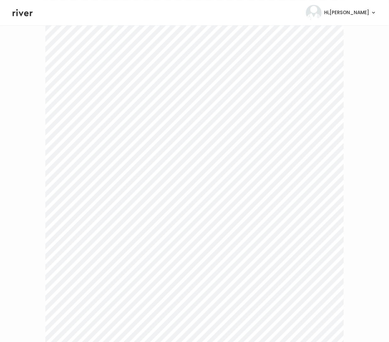
scroll to position [1082, 0]
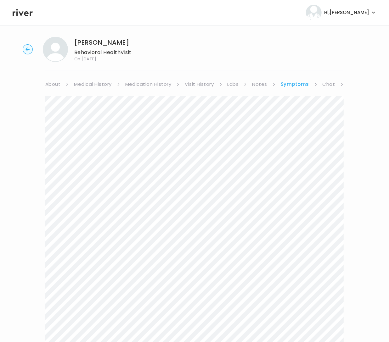
scroll to position [0, 0]
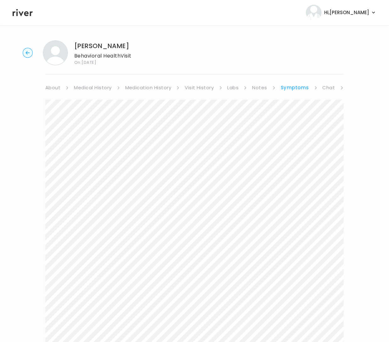
click at [330, 88] on link "Chat" at bounding box center [328, 87] width 13 height 9
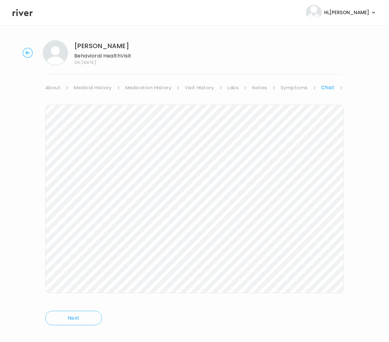
click at [330, 88] on link "Chat" at bounding box center [327, 87] width 13 height 9
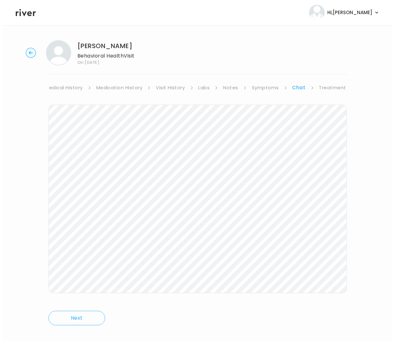
scroll to position [0, 41]
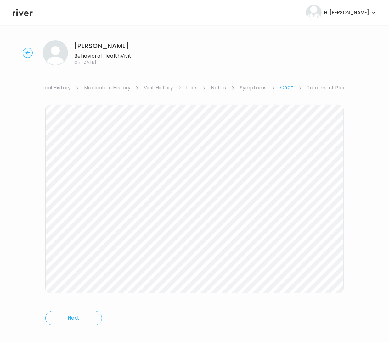
click at [315, 84] on link "Treatment Plan" at bounding box center [326, 87] width 39 height 9
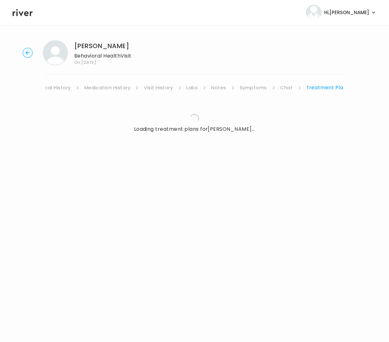
scroll to position [0, 35]
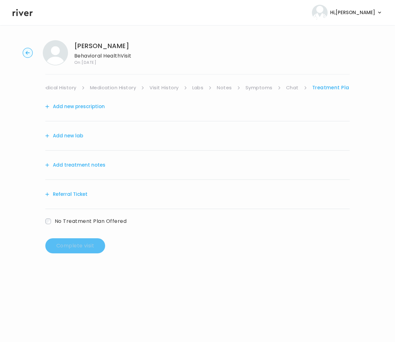
click at [69, 164] on button "Add treatment notes" at bounding box center [75, 165] width 60 height 9
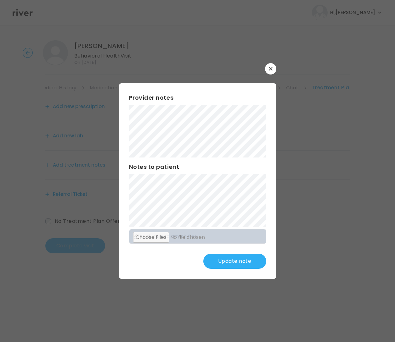
click at [223, 262] on button "Update note" at bounding box center [234, 261] width 63 height 15
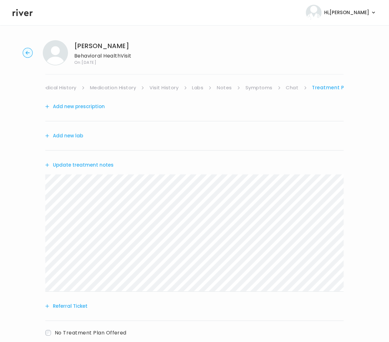
click at [86, 163] on button "Update treatment notes" at bounding box center [79, 165] width 68 height 9
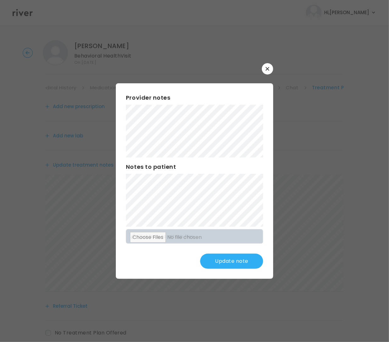
click at [223, 187] on div "Provider notes Notes to patient Click here to attach files Update note" at bounding box center [194, 180] width 157 height 195
click at [195, 266] on div "Provider notes Notes to patient Click here to attach files Update note" at bounding box center [194, 180] width 157 height 195
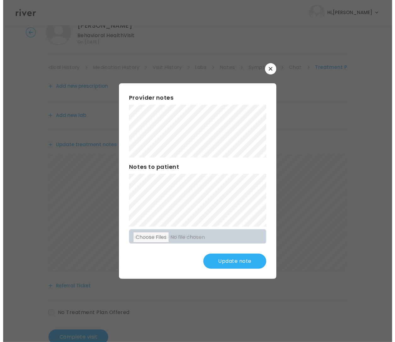
scroll to position [0, 0]
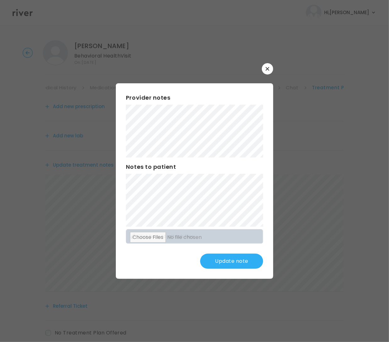
click at [241, 262] on button "Update note" at bounding box center [231, 261] width 63 height 15
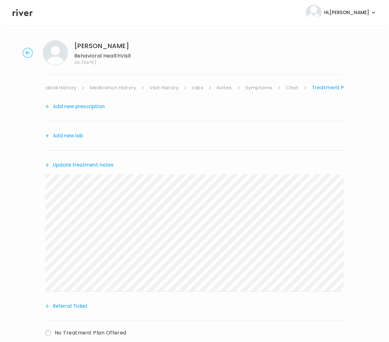
click at [83, 305] on button "Referral Ticket" at bounding box center [66, 306] width 42 height 9
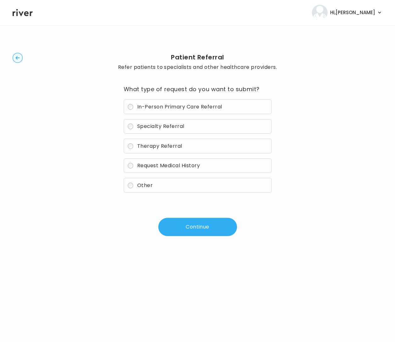
click at [190, 227] on button "Continue" at bounding box center [197, 227] width 79 height 18
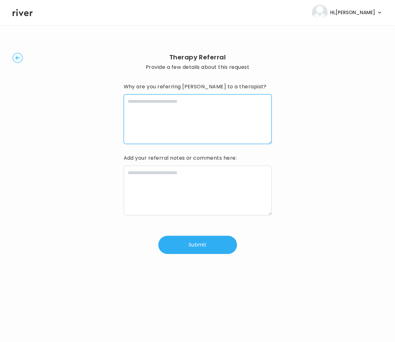
paste textarea "**********"
type textarea "**********"
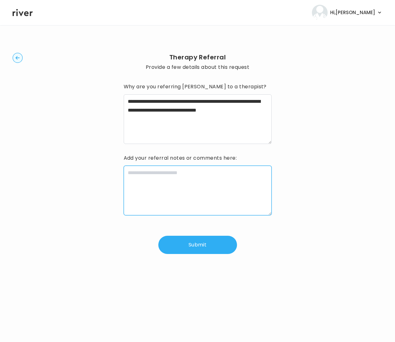
paste textarea "**********"
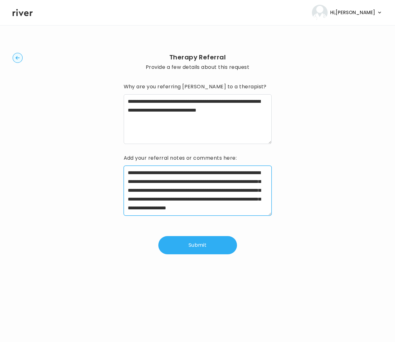
click at [213, 174] on textarea "**********" at bounding box center [198, 191] width 148 height 50
drag, startPoint x: 219, startPoint y: 174, endPoint x: 158, endPoint y: 174, distance: 61.3
click at [158, 174] on textarea "**********" at bounding box center [198, 191] width 148 height 50
type textarea "**********"
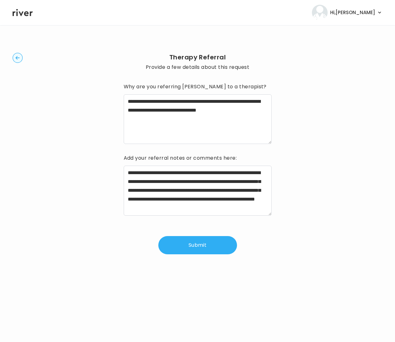
click at [205, 241] on button "Submit" at bounding box center [197, 245] width 79 height 18
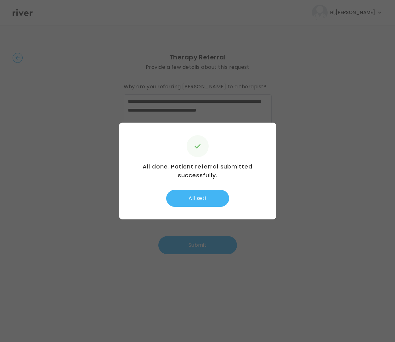
click at [195, 200] on button "All set!" at bounding box center [197, 198] width 63 height 17
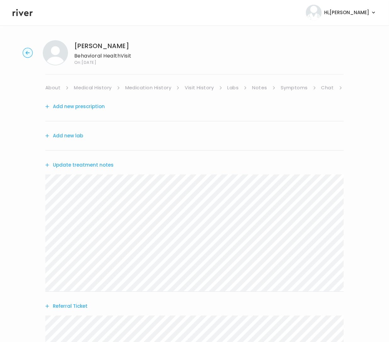
click at [61, 305] on button "Referral Ticket" at bounding box center [66, 306] width 42 height 9
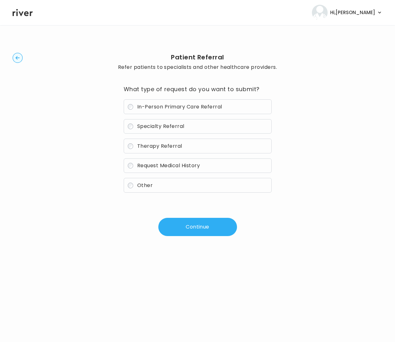
drag, startPoint x: 163, startPoint y: 110, endPoint x: 167, endPoint y: 125, distance: 15.1
click at [167, 125] on div "In-Person Primary Care Referral Specialty Referral Therapy Referral Request Med…" at bounding box center [198, 145] width 148 height 93
click at [167, 125] on span "Specialty Referral" at bounding box center [160, 126] width 47 height 7
click at [186, 233] on button "Continue" at bounding box center [197, 227] width 79 height 18
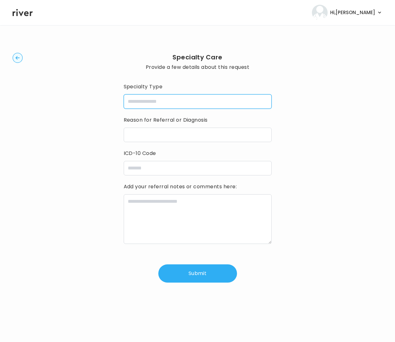
click at [151, 107] on input "specialtyType" at bounding box center [198, 101] width 148 height 14
type input "**********"
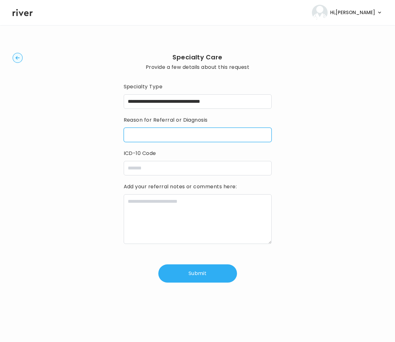
click at [164, 132] on input "reasonForReferral" at bounding box center [198, 135] width 148 height 14
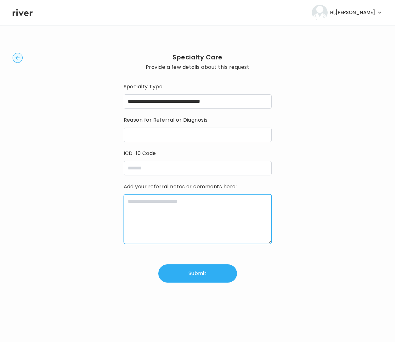
click at [167, 223] on textarea at bounding box center [198, 219] width 148 height 50
paste textarea "**********"
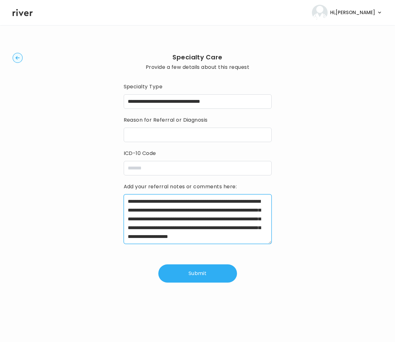
scroll to position [14, 0]
type textarea "**********"
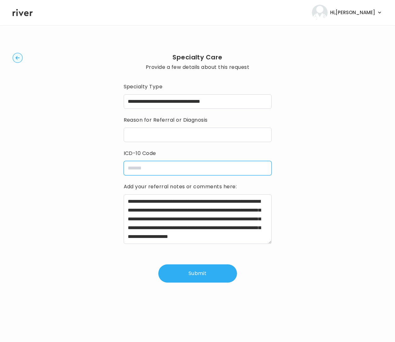
click at [152, 169] on input "icdCode" at bounding box center [198, 168] width 148 height 14
paste input "**********"
type input "**********"
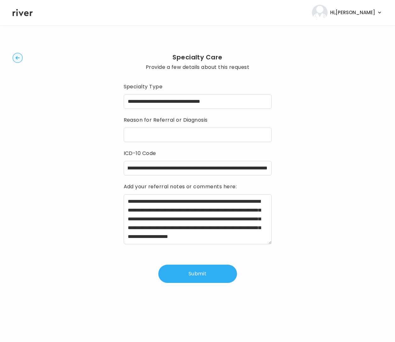
scroll to position [0, 0]
click at [162, 137] on input "reasonForReferral" at bounding box center [198, 135] width 148 height 14
paste input "**********"
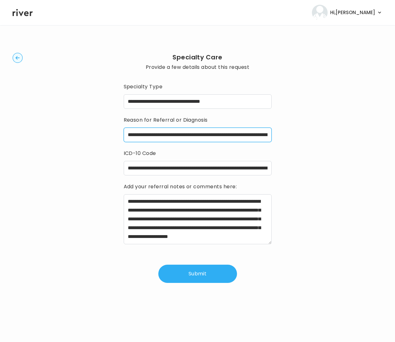
scroll to position [0, 116]
click at [132, 135] on input "**********" at bounding box center [198, 135] width 148 height 14
type input "**********"
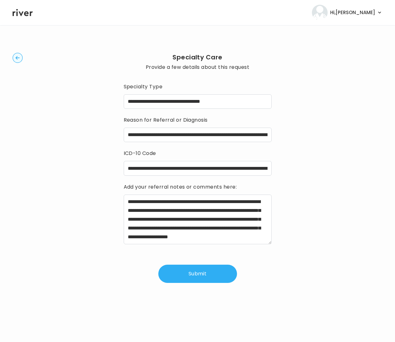
click at [197, 275] on button "Submit" at bounding box center [197, 274] width 79 height 18
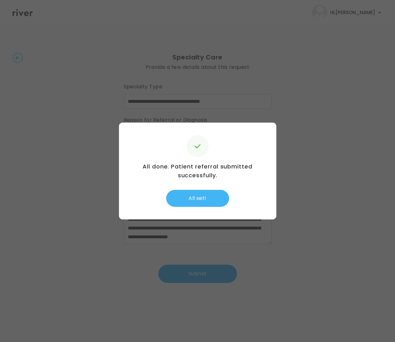
click at [198, 204] on button "All set!" at bounding box center [197, 198] width 63 height 17
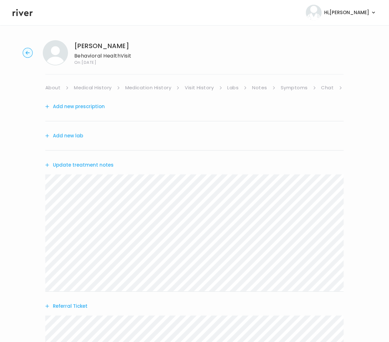
click at [56, 86] on link "About" at bounding box center [52, 87] width 15 height 9
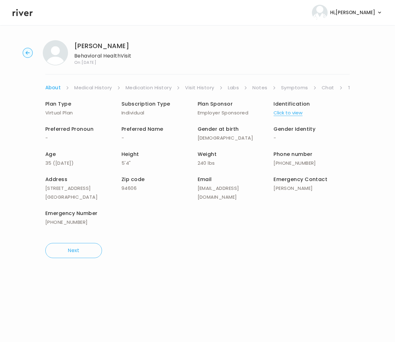
click at [346, 86] on ul "About Medical History Medication History Visit History Labs Notes Symptoms Chat…" at bounding box center [197, 87] width 304 height 9
click at [347, 87] on link "Treatment Plan" at bounding box center [366, 87] width 39 height 9
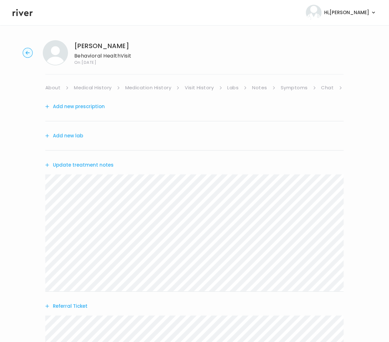
click at [81, 164] on button "Update treatment notes" at bounding box center [79, 165] width 68 height 9
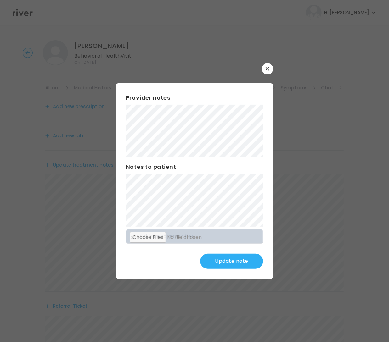
drag, startPoint x: 227, startPoint y: 255, endPoint x: 227, endPoint y: 259, distance: 4.4
click at [227, 256] on button "Update note" at bounding box center [231, 261] width 63 height 15
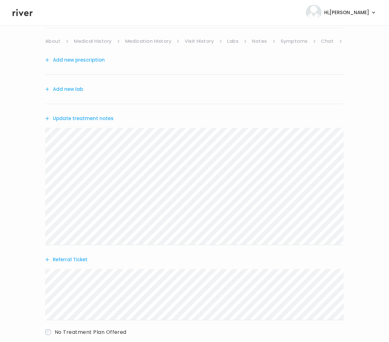
scroll to position [84, 0]
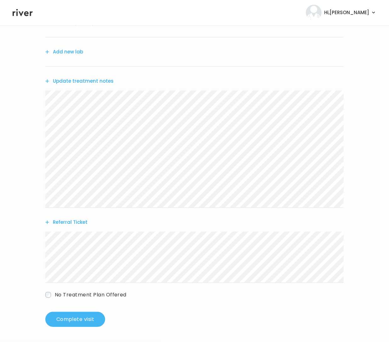
click at [75, 326] on button "Complete visit" at bounding box center [75, 319] width 60 height 15
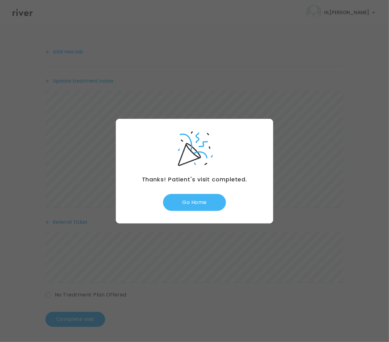
click at [214, 198] on button "Go Home" at bounding box center [194, 202] width 63 height 17
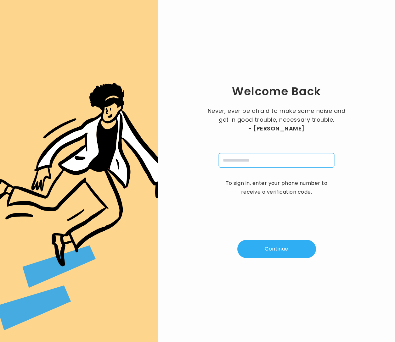
click at [269, 158] on input "tel" at bounding box center [276, 160] width 115 height 14
type input "**********"
drag, startPoint x: 296, startPoint y: 252, endPoint x: 302, endPoint y: 252, distance: 5.7
click at [296, 252] on button "Continue" at bounding box center [276, 249] width 79 height 18
type input "*"
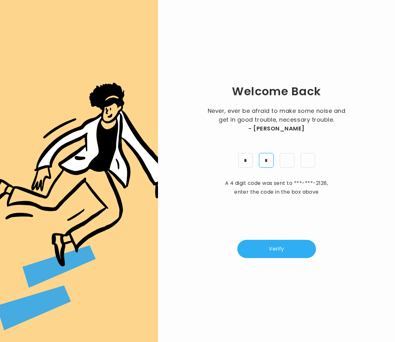
type input "*"
click at [289, 248] on button "Verify" at bounding box center [276, 249] width 79 height 18
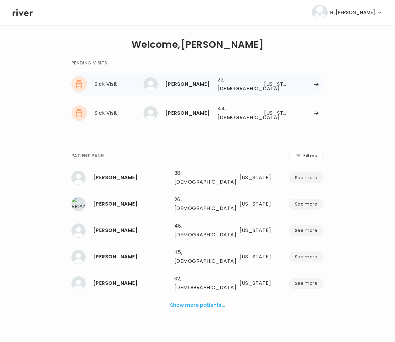
click at [264, 81] on div "[US_STATE]" at bounding box center [275, 84] width 22 height 9
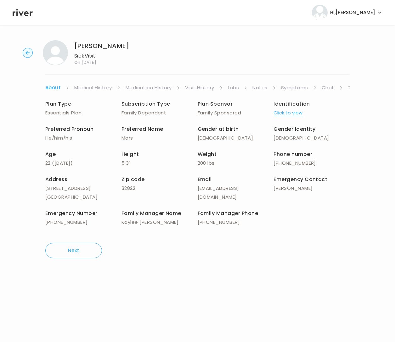
click at [290, 88] on link "Symptoms" at bounding box center [294, 87] width 27 height 9
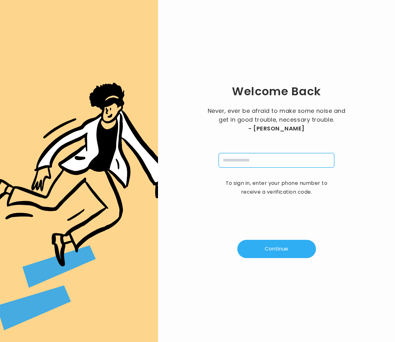
click at [249, 154] on input "tel" at bounding box center [276, 160] width 115 height 14
type input "**********"
click at [276, 243] on button "Continue" at bounding box center [276, 249] width 79 height 18
type input "*"
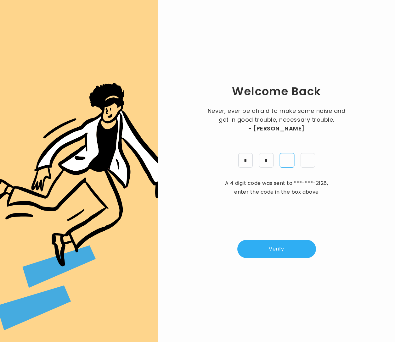
type input "*"
click at [290, 250] on button "Verify" at bounding box center [276, 249] width 79 height 18
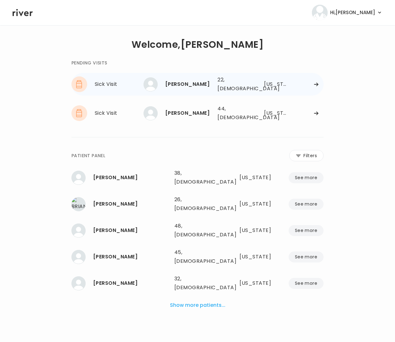
click at [278, 83] on div "Florida" at bounding box center [275, 84] width 22 height 9
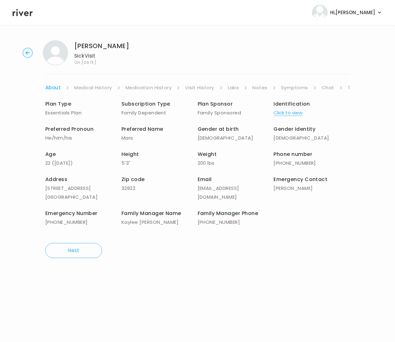
click at [325, 88] on link "Chat" at bounding box center [327, 87] width 13 height 9
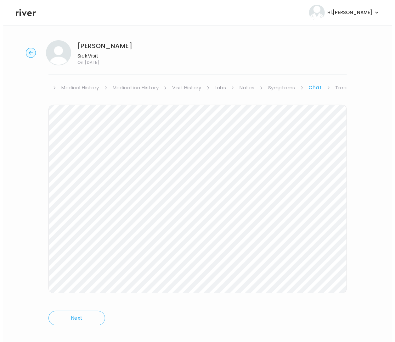
scroll to position [0, 41]
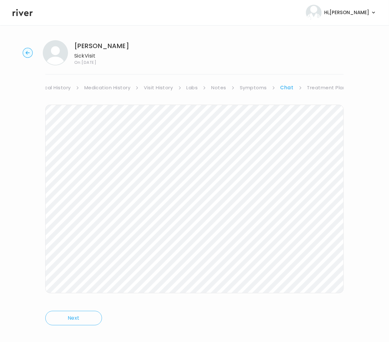
click at [339, 89] on link "Treatment Plan" at bounding box center [326, 87] width 39 height 9
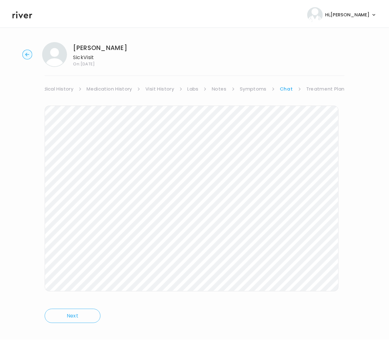
scroll to position [0, 35]
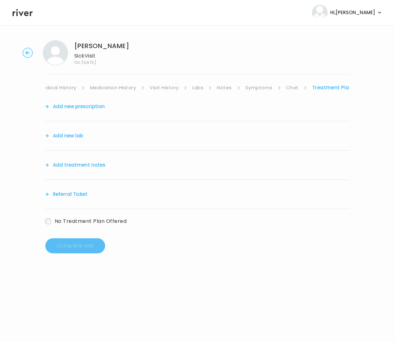
click at [97, 162] on button "Add treatment notes" at bounding box center [75, 165] width 60 height 9
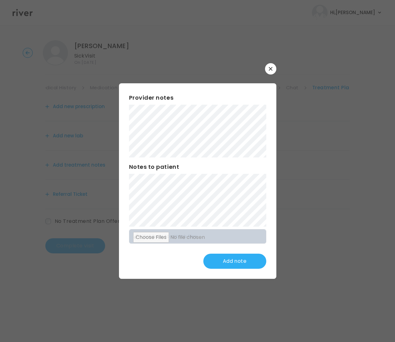
click at [124, 88] on div "Provider notes Notes to patient Click here to attach files Add note" at bounding box center [197, 180] width 157 height 195
click at [229, 255] on button "Update note" at bounding box center [234, 261] width 63 height 15
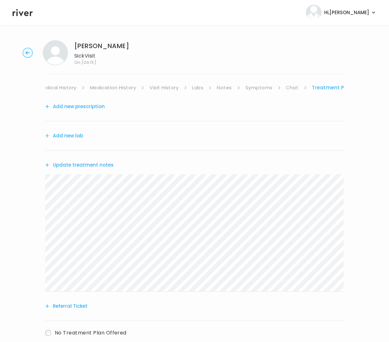
click at [77, 105] on button "Add new prescription" at bounding box center [74, 106] width 59 height 9
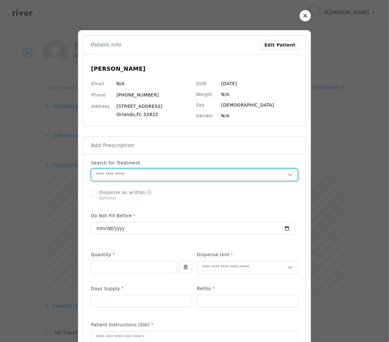
click at [166, 180] on input "text" at bounding box center [189, 175] width 196 height 12
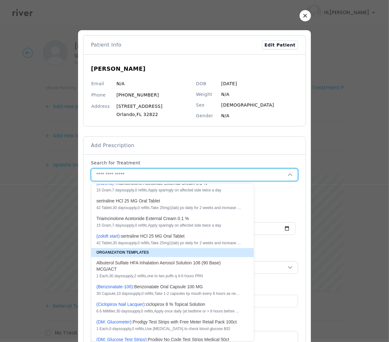
scroll to position [16, 0]
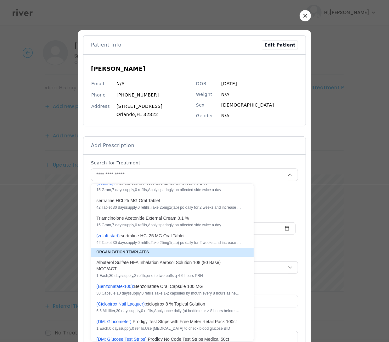
click at [183, 291] on div "30 Capsule , 10 days supply, 0 refills , Take 1-2 capsules by mouth every 8 hou…" at bounding box center [168, 293] width 145 height 5
type input "**********"
type input "**"
type input "*"
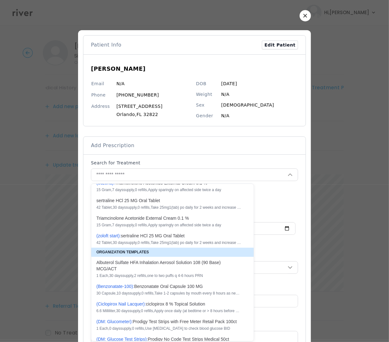
type textarea "**********"
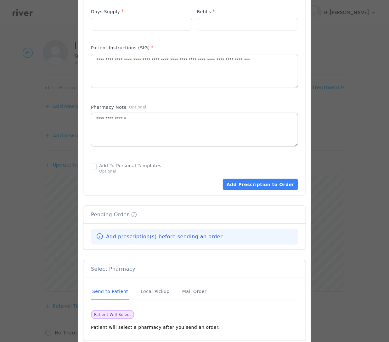
scroll to position [304, 0]
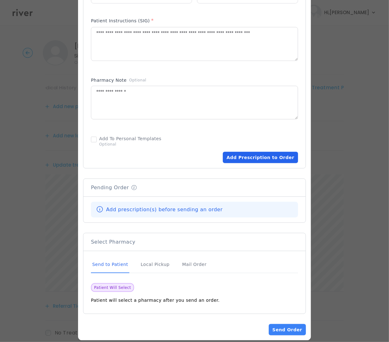
click at [266, 159] on button "Add Prescription to Order" at bounding box center [260, 157] width 75 height 11
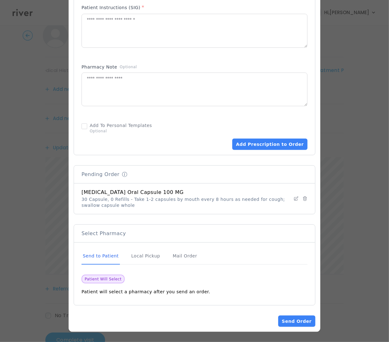
scroll to position [38, 0]
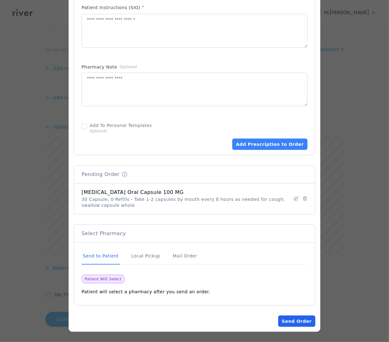
click at [302, 321] on button "Send Order" at bounding box center [296, 321] width 37 height 11
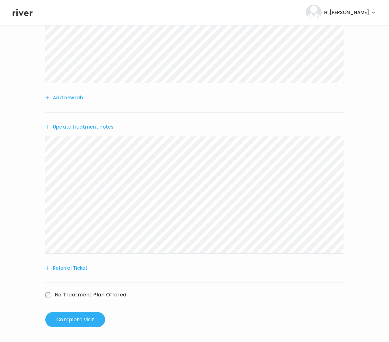
scroll to position [0, 0]
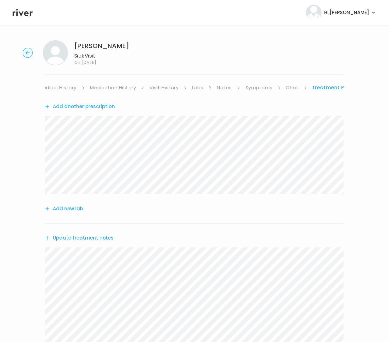
click at [52, 86] on link "Medical History" at bounding box center [57, 87] width 37 height 9
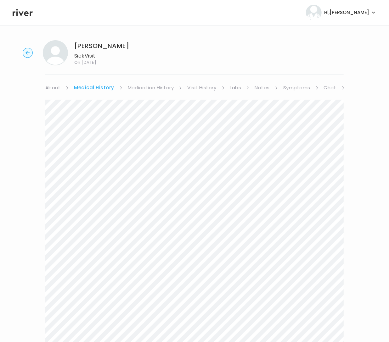
click at [56, 85] on link "About" at bounding box center [52, 87] width 15 height 9
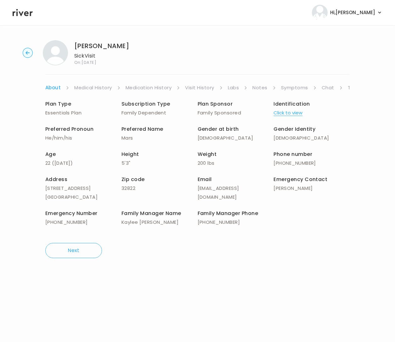
click at [348, 87] on link "Treatment Plan" at bounding box center [366, 87] width 39 height 9
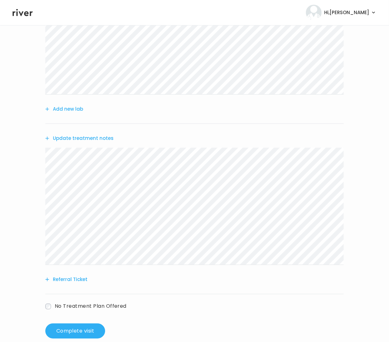
scroll to position [111, 0]
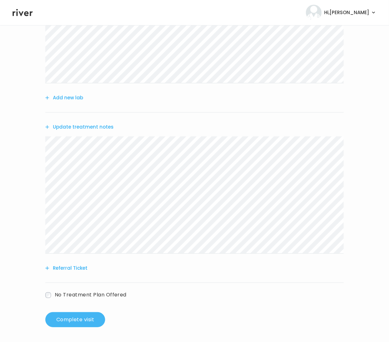
click at [77, 321] on button "Complete visit" at bounding box center [75, 319] width 60 height 15
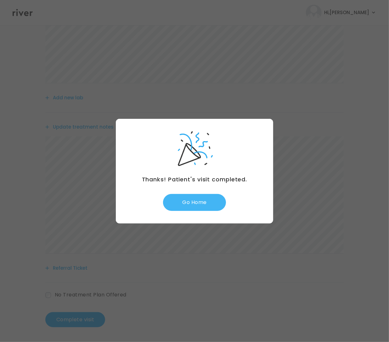
click at [190, 201] on button "Go Home" at bounding box center [194, 202] width 63 height 17
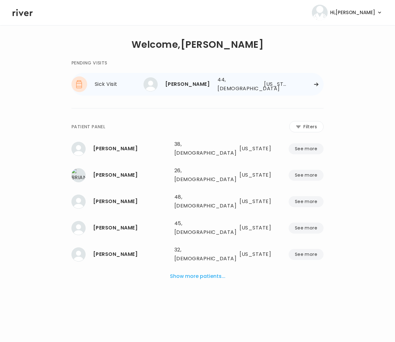
click at [317, 82] on icon at bounding box center [315, 84] width 5 height 5
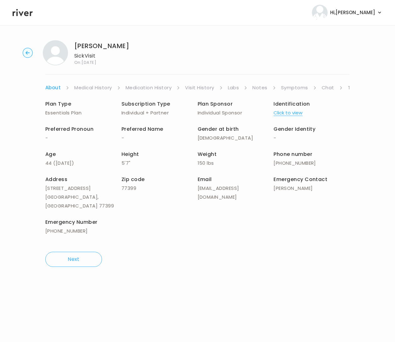
click at [296, 86] on link "Symptoms" at bounding box center [294, 87] width 27 height 9
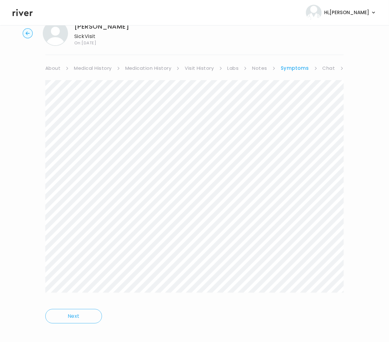
scroll to position [25, 0]
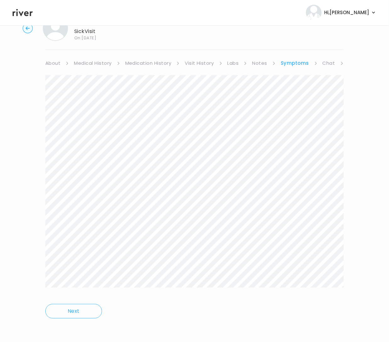
click at [69, 62] on icon at bounding box center [66, 63] width 3 height 3
click at [338, 63] on link "Treatment Plan" at bounding box center [326, 63] width 39 height 9
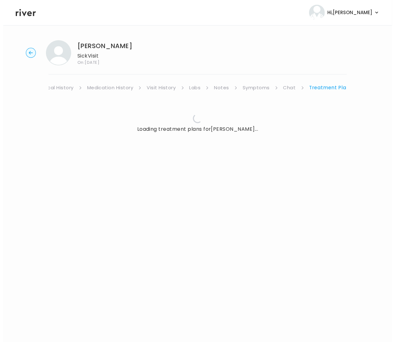
scroll to position [0, 35]
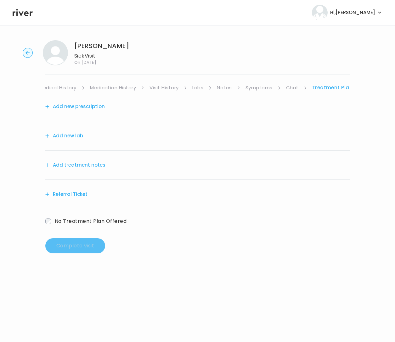
click at [76, 195] on button "Referral Ticket" at bounding box center [66, 194] width 42 height 9
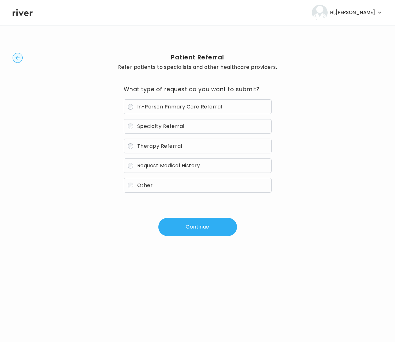
click at [140, 184] on span "Other" at bounding box center [144, 185] width 15 height 7
click at [194, 231] on button "Continue" at bounding box center [197, 227] width 79 height 18
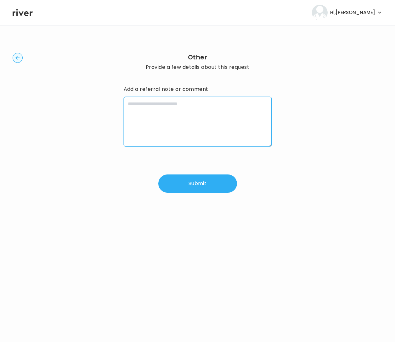
click at [206, 112] on textarea at bounding box center [198, 122] width 148 height 50
click at [14, 59] on circle "button" at bounding box center [18, 58] width 10 height 10
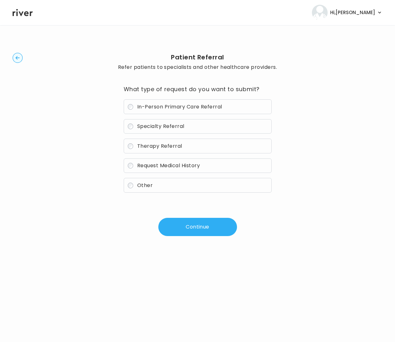
click at [189, 223] on button "Continue" at bounding box center [197, 227] width 79 height 18
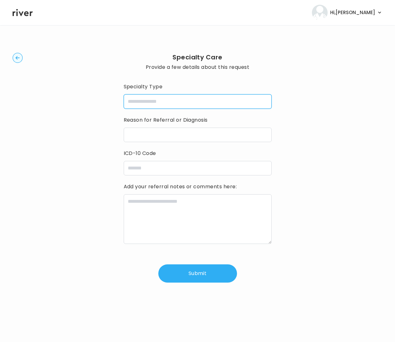
click at [167, 103] on input "specialtyType" at bounding box center [198, 101] width 148 height 14
type input "*********"
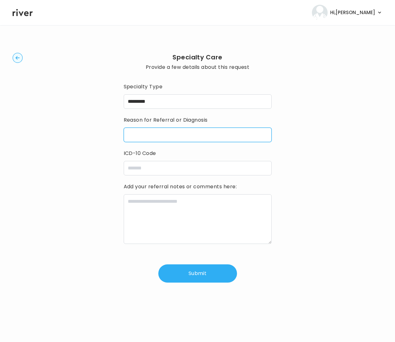
click at [170, 135] on input "reasonForReferral" at bounding box center [198, 135] width 148 height 14
paste input "**********"
type input "**********"
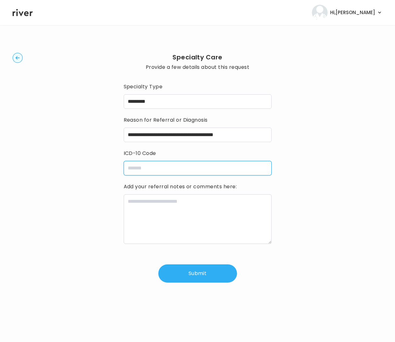
click at [153, 164] on input "icdCode" at bounding box center [198, 168] width 148 height 14
click at [153, 166] on input "icdCode" at bounding box center [198, 168] width 148 height 14
paste input "**********"
type input "**********"
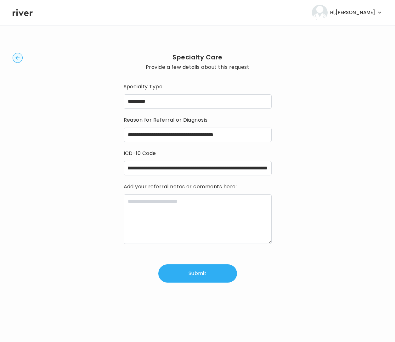
scroll to position [0, 0]
click at [178, 227] on textarea at bounding box center [198, 219] width 148 height 50
paste textarea "**********"
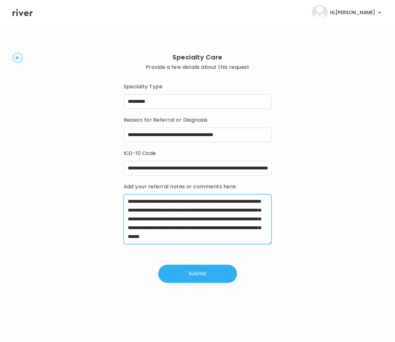
scroll to position [14, 0]
type textarea "**********"
click at [197, 276] on button "Submit" at bounding box center [197, 274] width 79 height 18
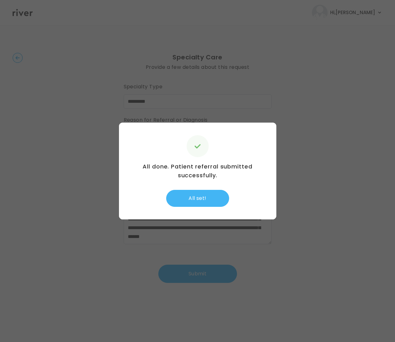
click at [209, 201] on button "All set!" at bounding box center [197, 198] width 63 height 17
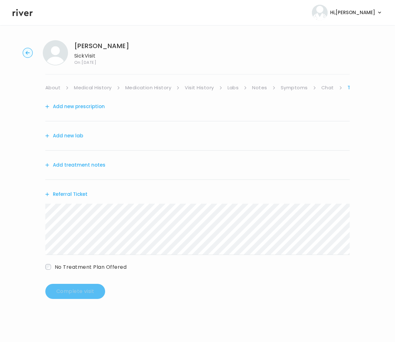
click at [94, 167] on button "Add treatment notes" at bounding box center [75, 165] width 60 height 9
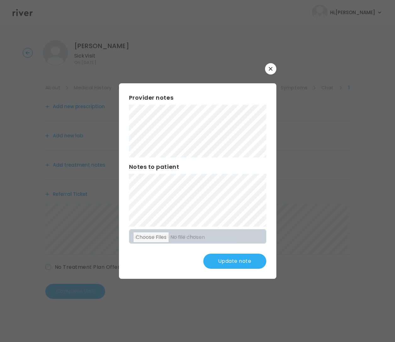
drag, startPoint x: 219, startPoint y: 264, endPoint x: 219, endPoint y: 260, distance: 4.4
click at [219, 263] on button "Update note" at bounding box center [234, 261] width 63 height 15
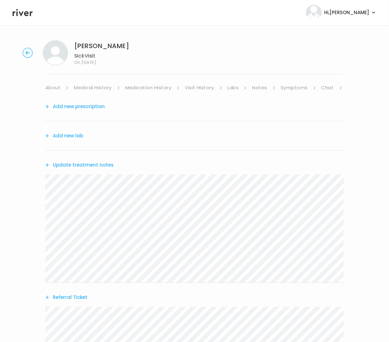
click at [54, 87] on link "About" at bounding box center [52, 87] width 15 height 9
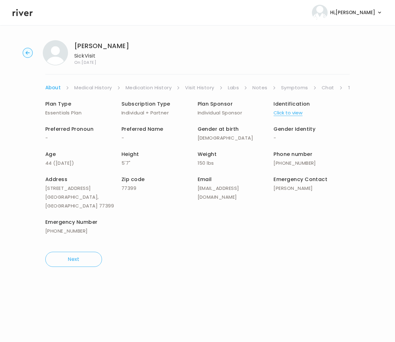
click at [329, 88] on link "Chat" at bounding box center [327, 87] width 13 height 9
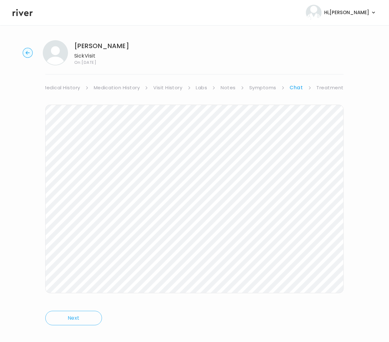
scroll to position [0, 41]
click at [321, 88] on link "Treatment Plan" at bounding box center [326, 87] width 39 height 9
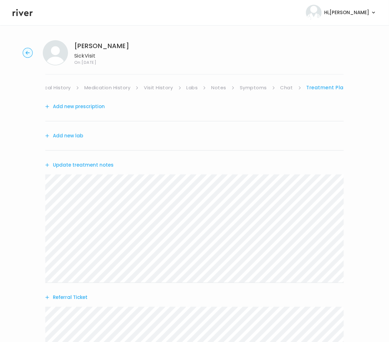
click at [72, 163] on button "Update treatment notes" at bounding box center [79, 165] width 68 height 9
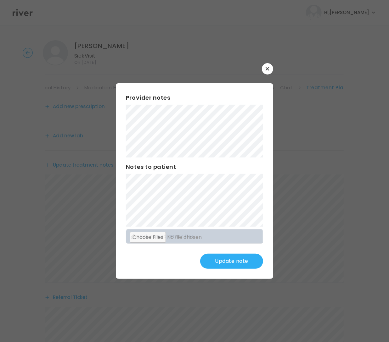
click at [226, 259] on button "Update note" at bounding box center [231, 261] width 63 height 15
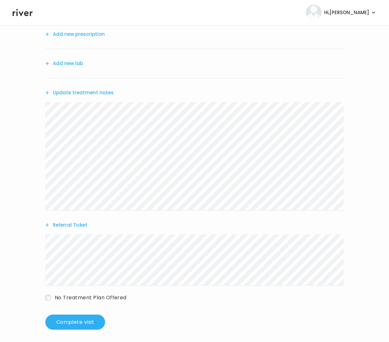
scroll to position [75, 0]
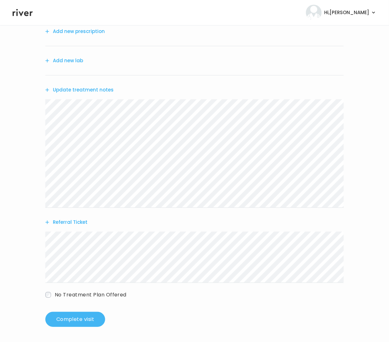
click at [80, 322] on button "Complete visit" at bounding box center [75, 319] width 60 height 15
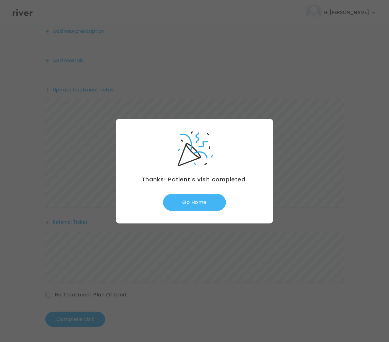
click at [197, 199] on button "Go Home" at bounding box center [194, 202] width 63 height 17
